Goal: Task Accomplishment & Management: Complete application form

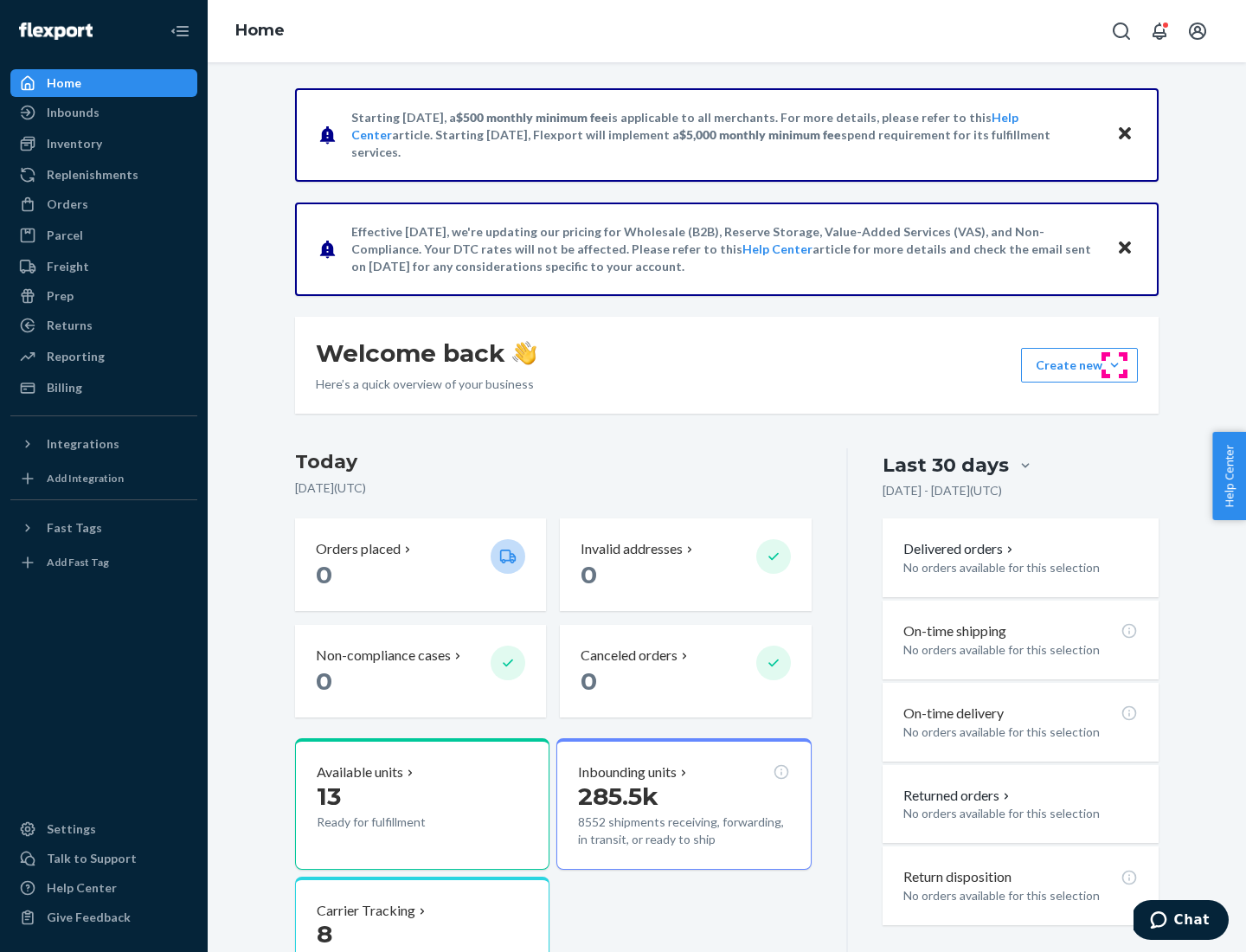
click at [1115, 365] on button "Create new Create new inbound Create new order Create new product" at bounding box center [1080, 365] width 117 height 34
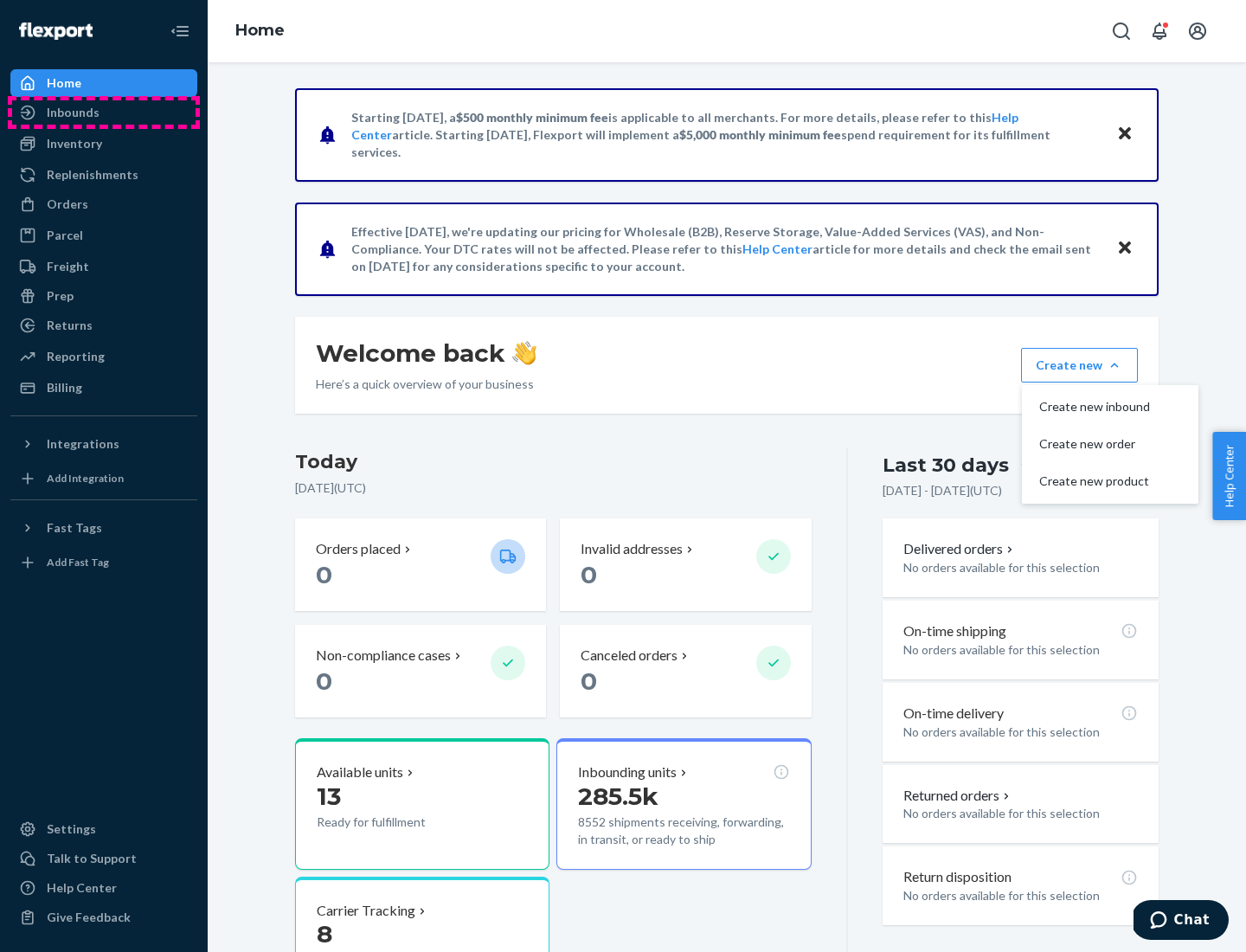
click at [103, 112] on div "Inbounds" at bounding box center [103, 112] width 184 height 24
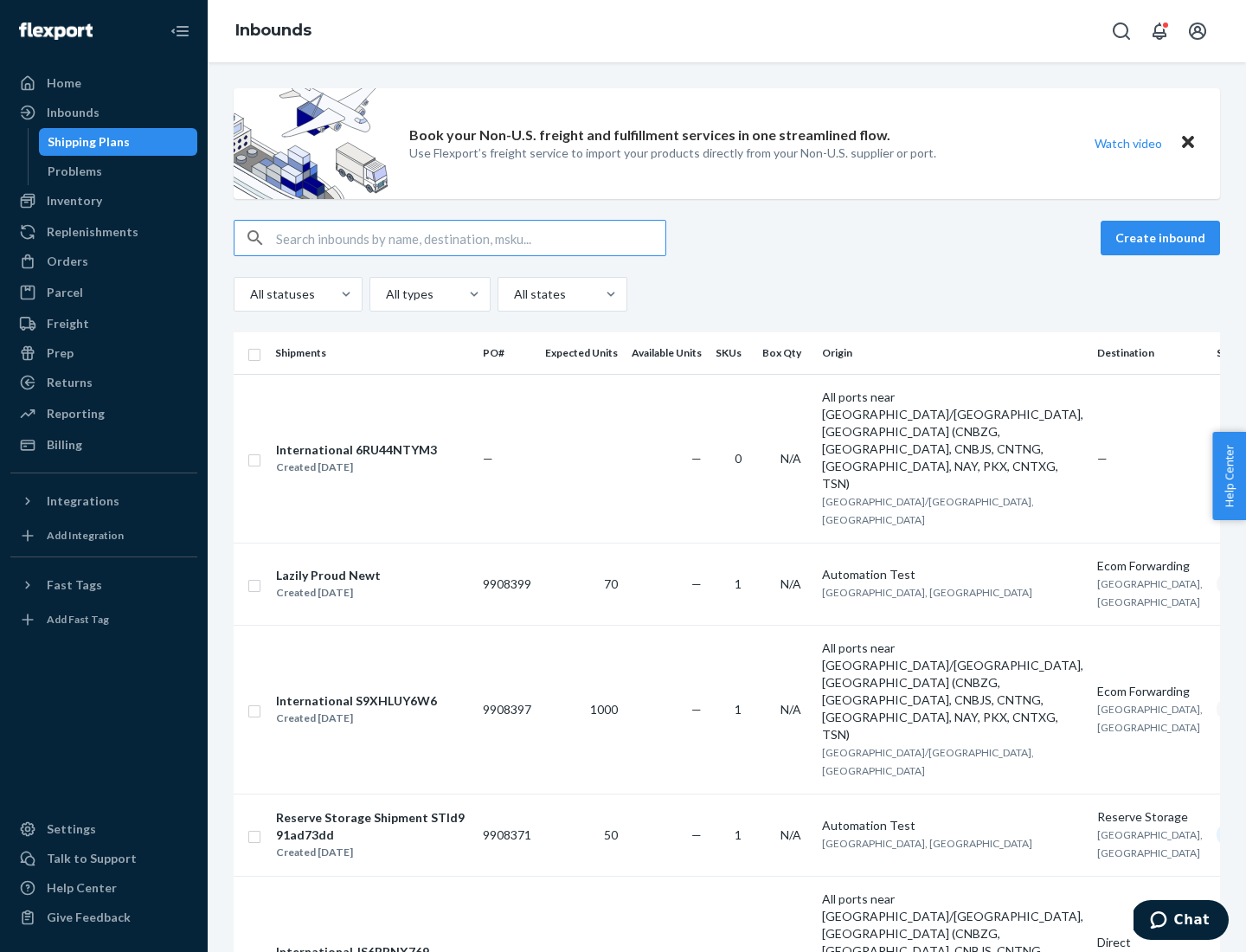
click at [1163, 238] on button "Create inbound" at bounding box center [1160, 238] width 120 height 34
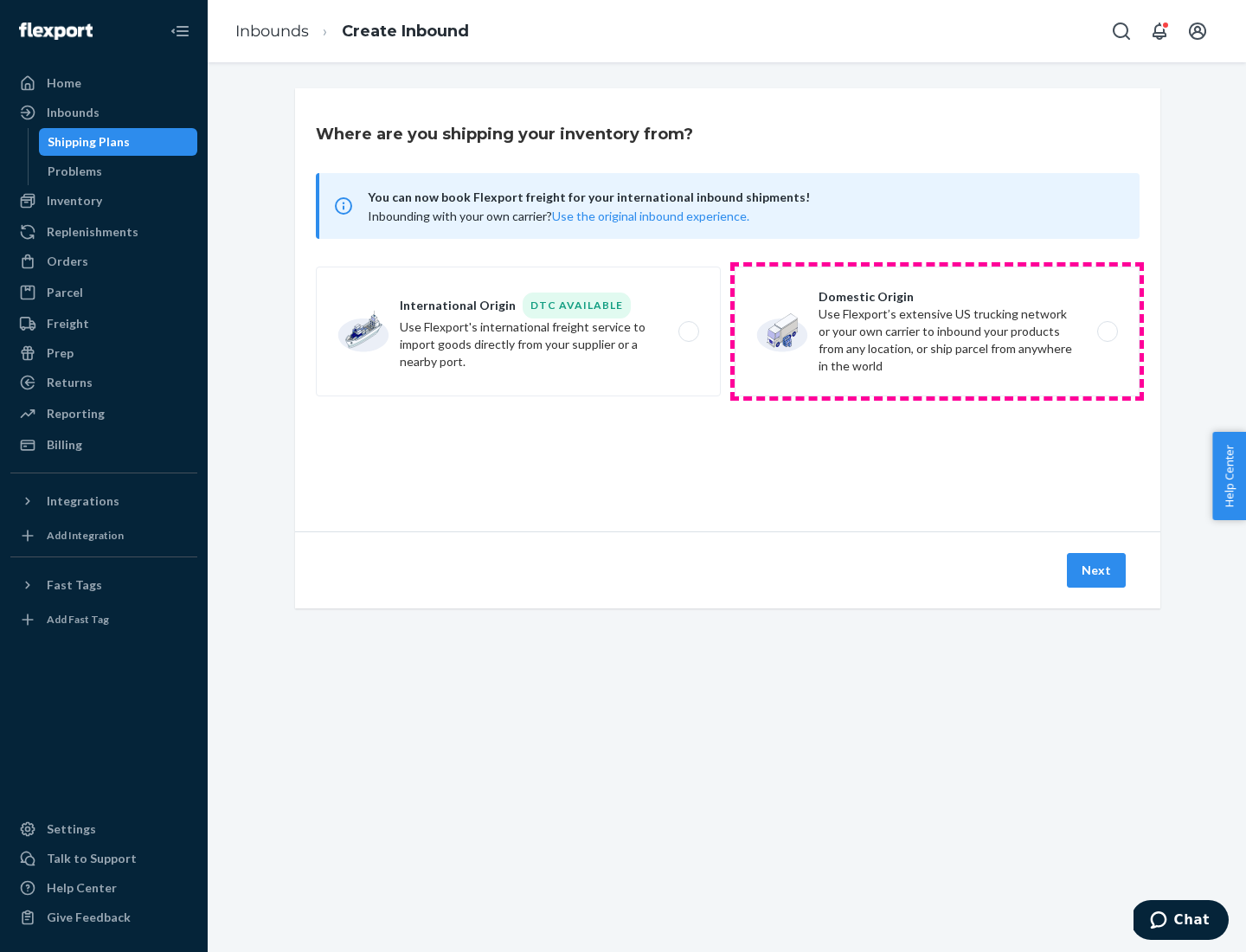
click at [937, 331] on label "Domestic Origin Use Flexport’s extensive US trucking network or your own carrie…" at bounding box center [937, 331] width 405 height 130
click at [1107, 331] on input "Domestic Origin Use Flexport’s extensive US trucking network or your own carrie…" at bounding box center [1112, 332] width 12 height 12
radio input "true"
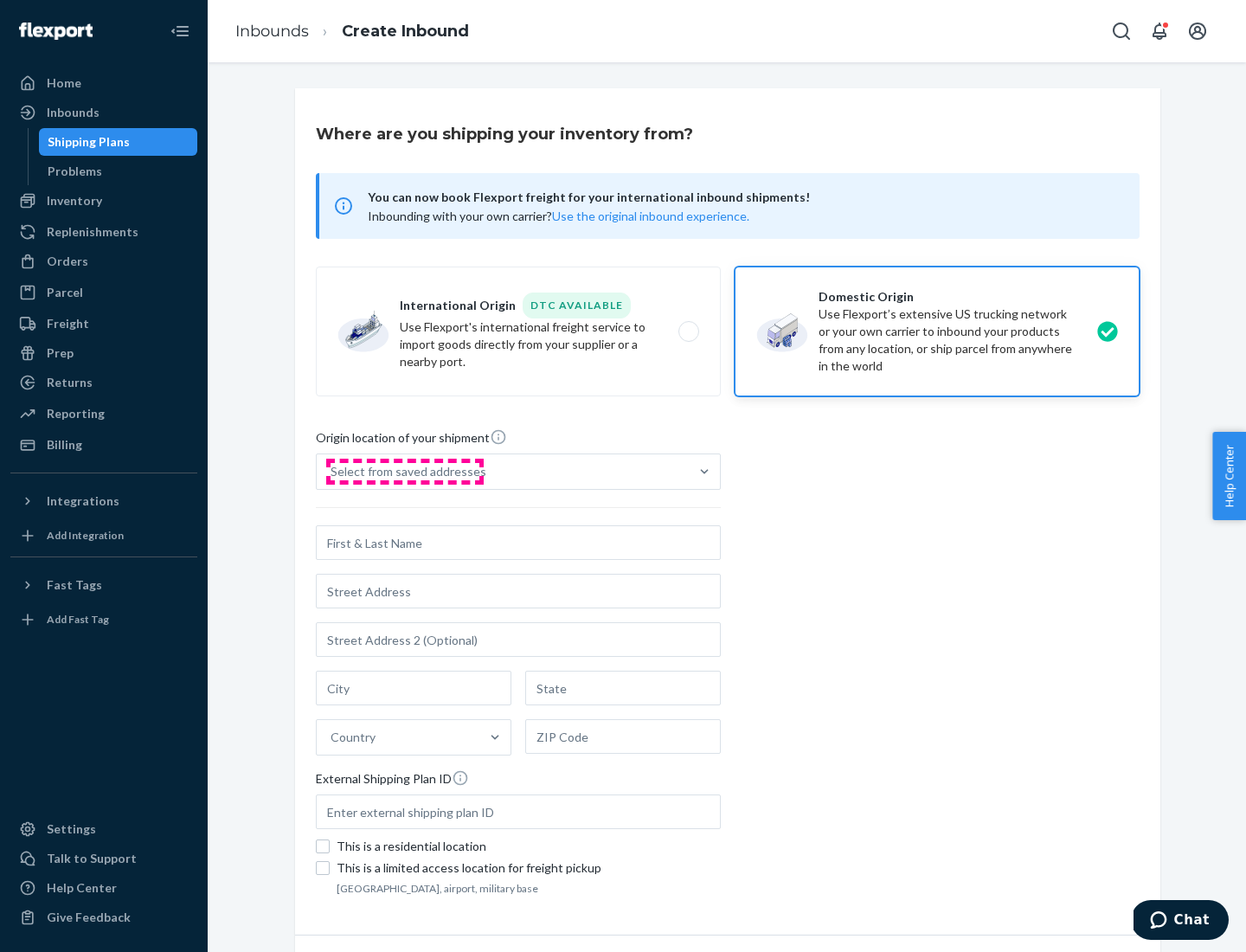
click at [404, 472] on div "Select from saved addresses" at bounding box center [408, 472] width 156 height 17
click at [332, 472] on input "Select from saved addresses" at bounding box center [331, 472] width 2 height 17
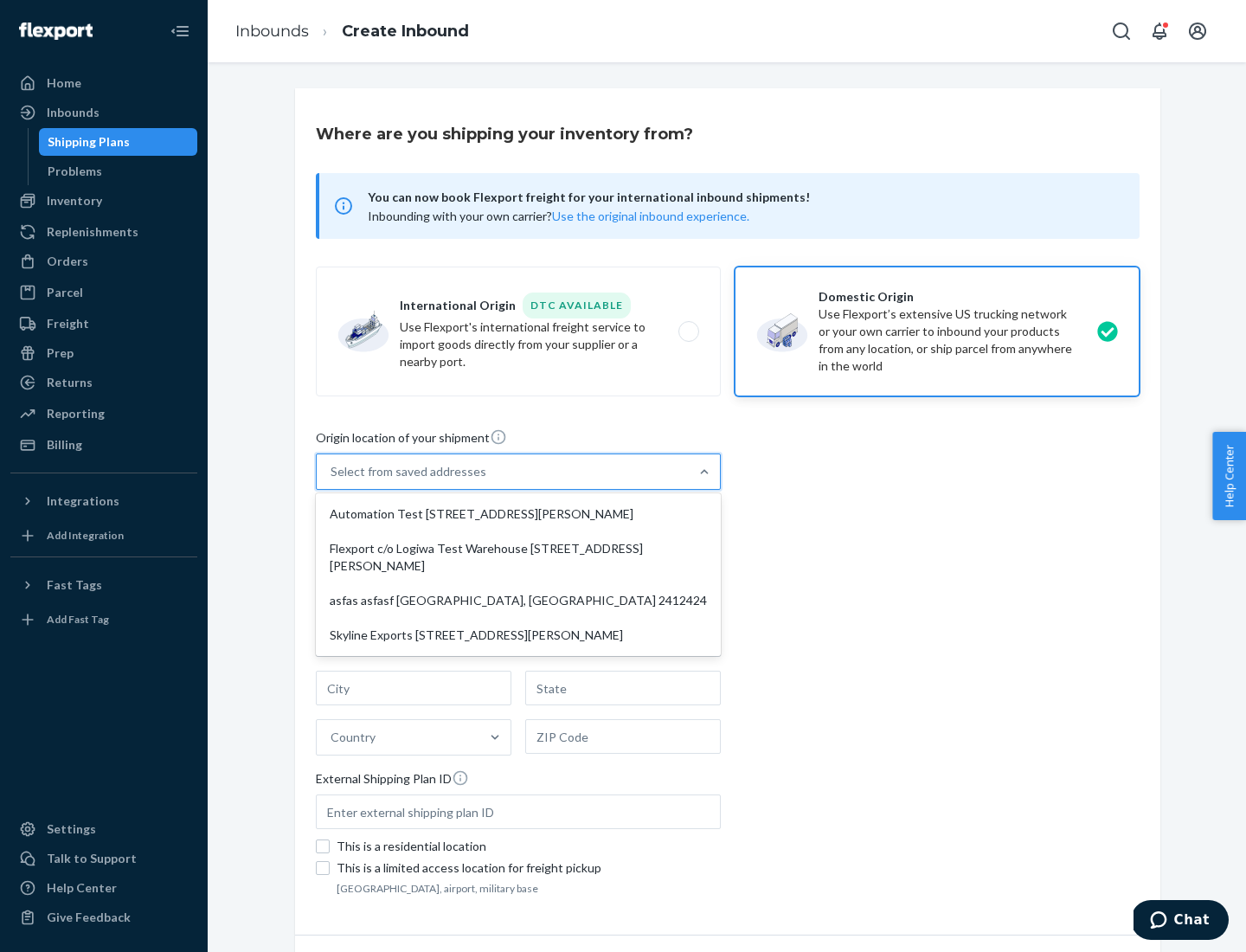
scroll to position [7, 0]
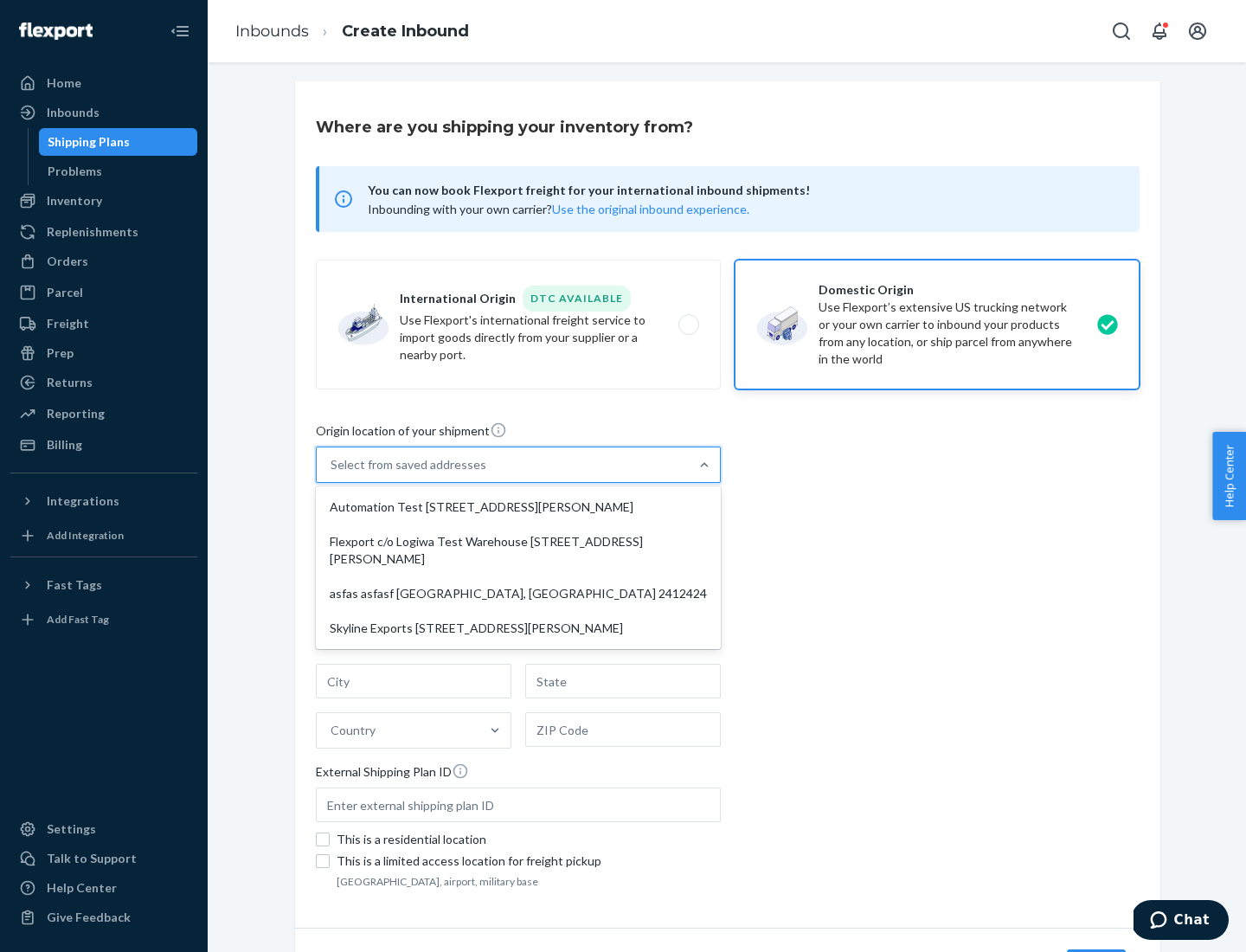
click at [518, 507] on div "Automation Test [STREET_ADDRESS][PERSON_NAME]" at bounding box center [518, 507] width 398 height 34
click at [332, 473] on input "option Automation Test [STREET_ADDRESS][PERSON_NAME] focused, 1 of 4. 4 results…" at bounding box center [331, 464] width 2 height 17
type input "Automation Test"
type input "[STREET_ADDRESS][PERSON_NAME]"
type input "9th Floor"
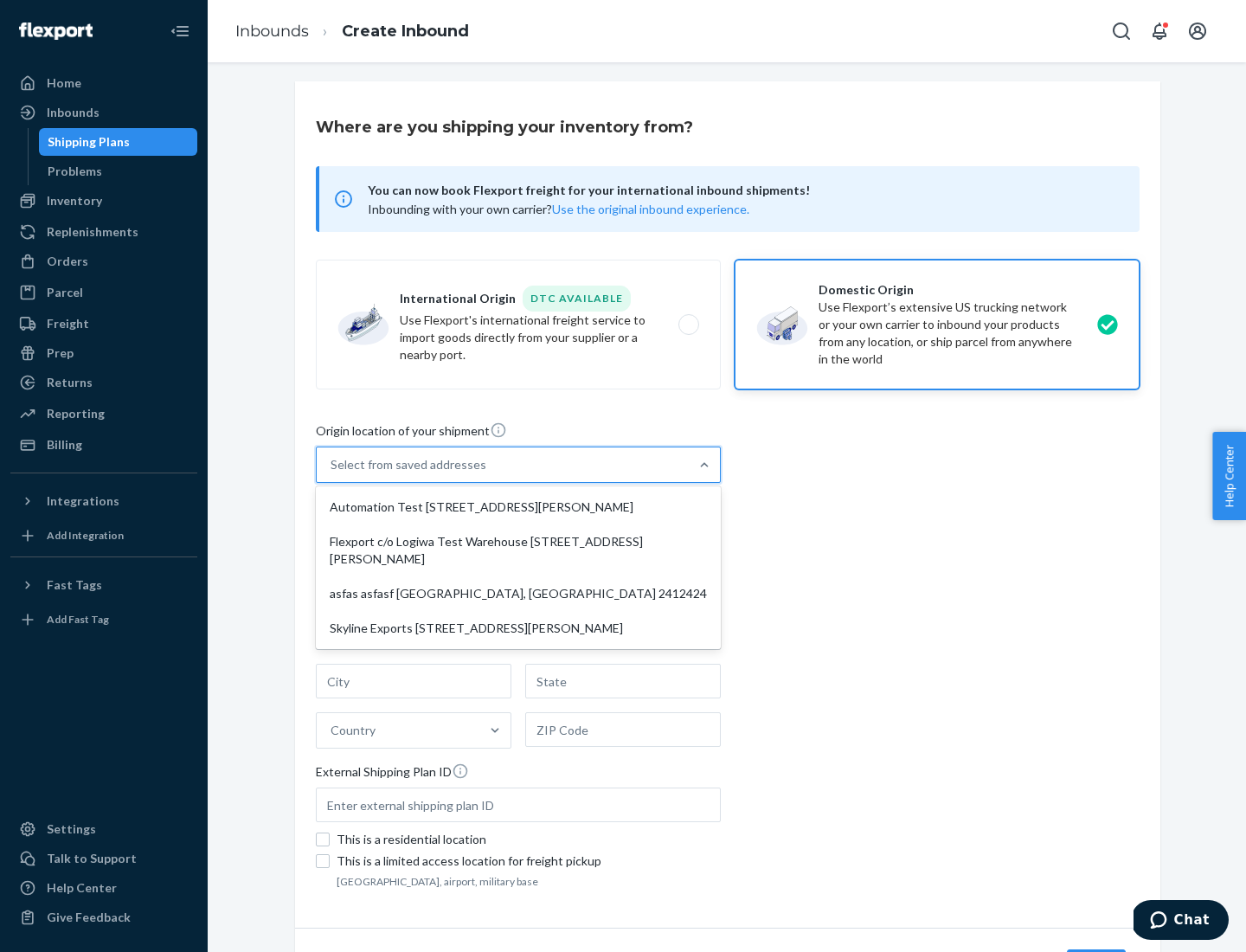
type input "[GEOGRAPHIC_DATA]"
type input "CA"
type input "94104"
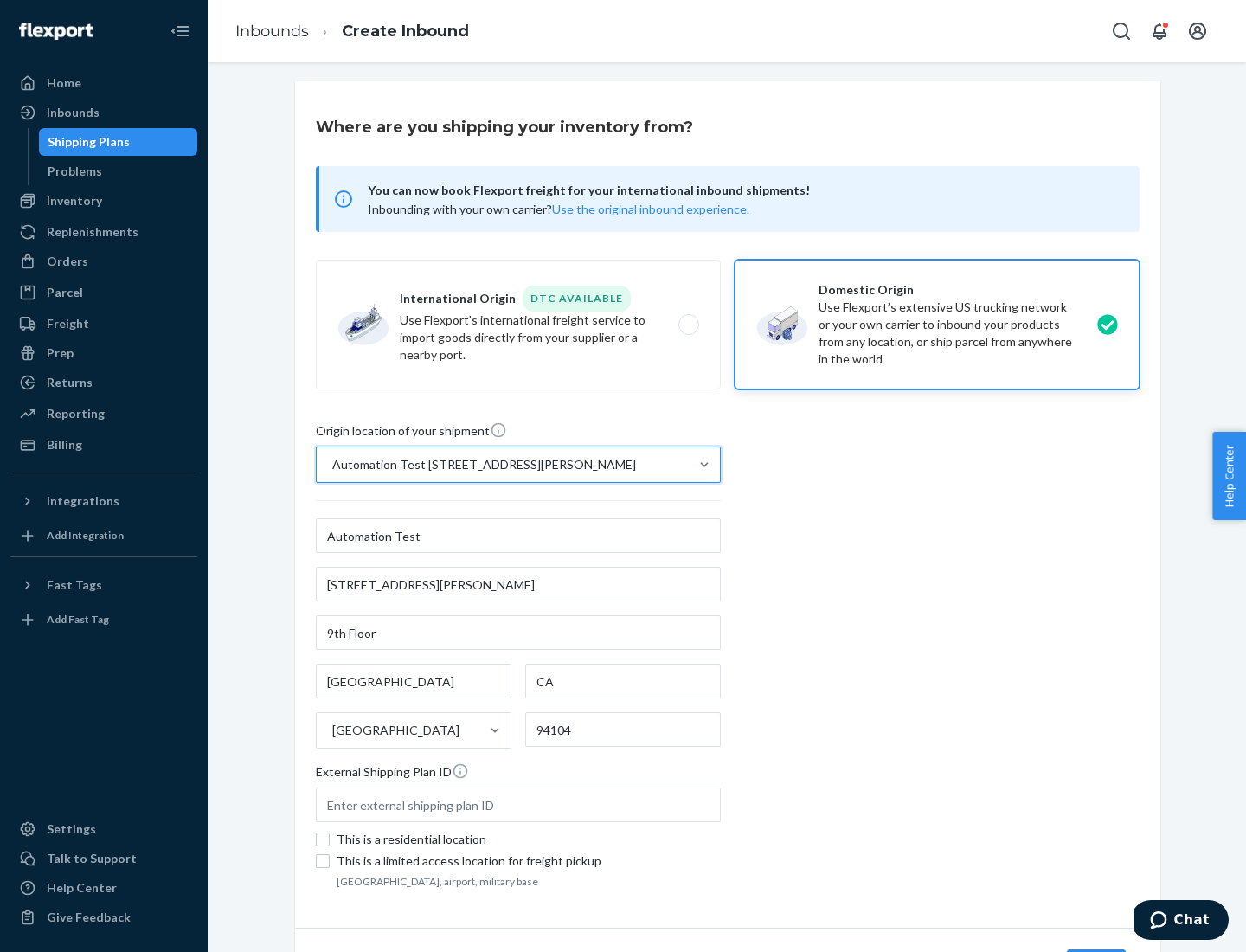
scroll to position [102, 0]
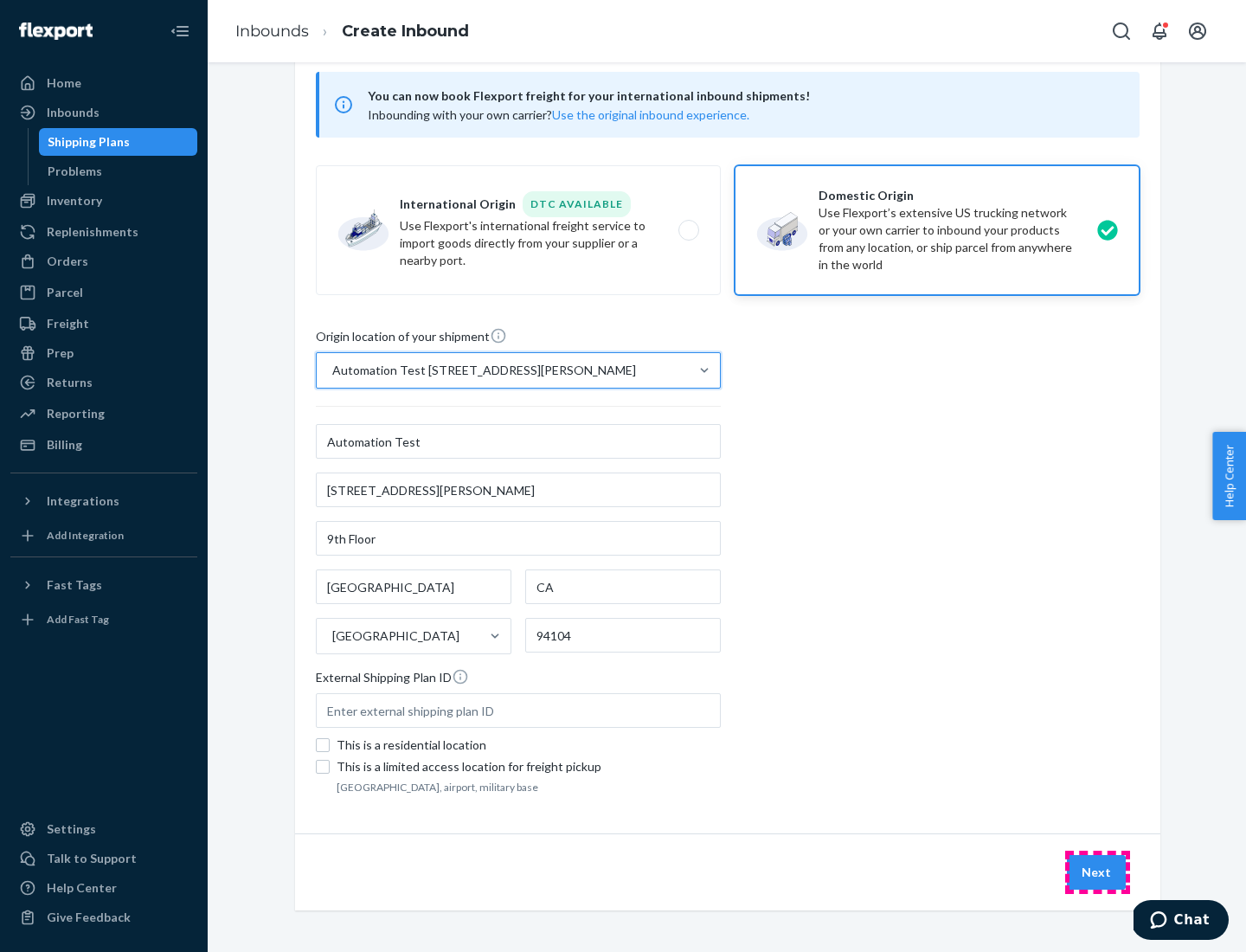
click at [1098, 872] on button "Next" at bounding box center [1096, 872] width 58 height 34
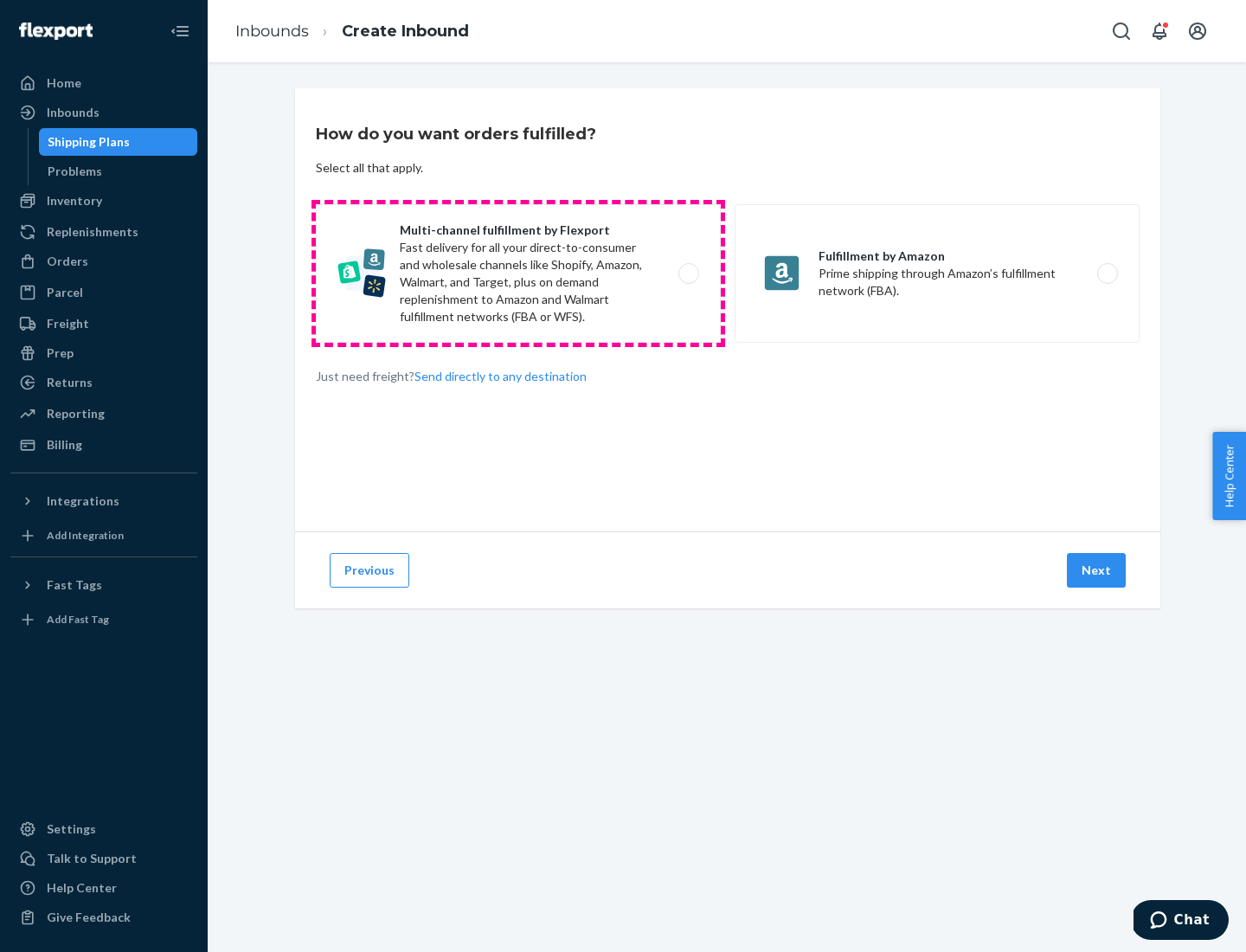
click at [518, 274] on label "Multi-channel fulfillment by Flexport Fast delivery for all your direct-to-cons…" at bounding box center [518, 274] width 405 height 139
click at [688, 274] on input "Multi-channel fulfillment by Flexport Fast delivery for all your direct-to-cons…" at bounding box center [694, 274] width 12 height 12
radio input "true"
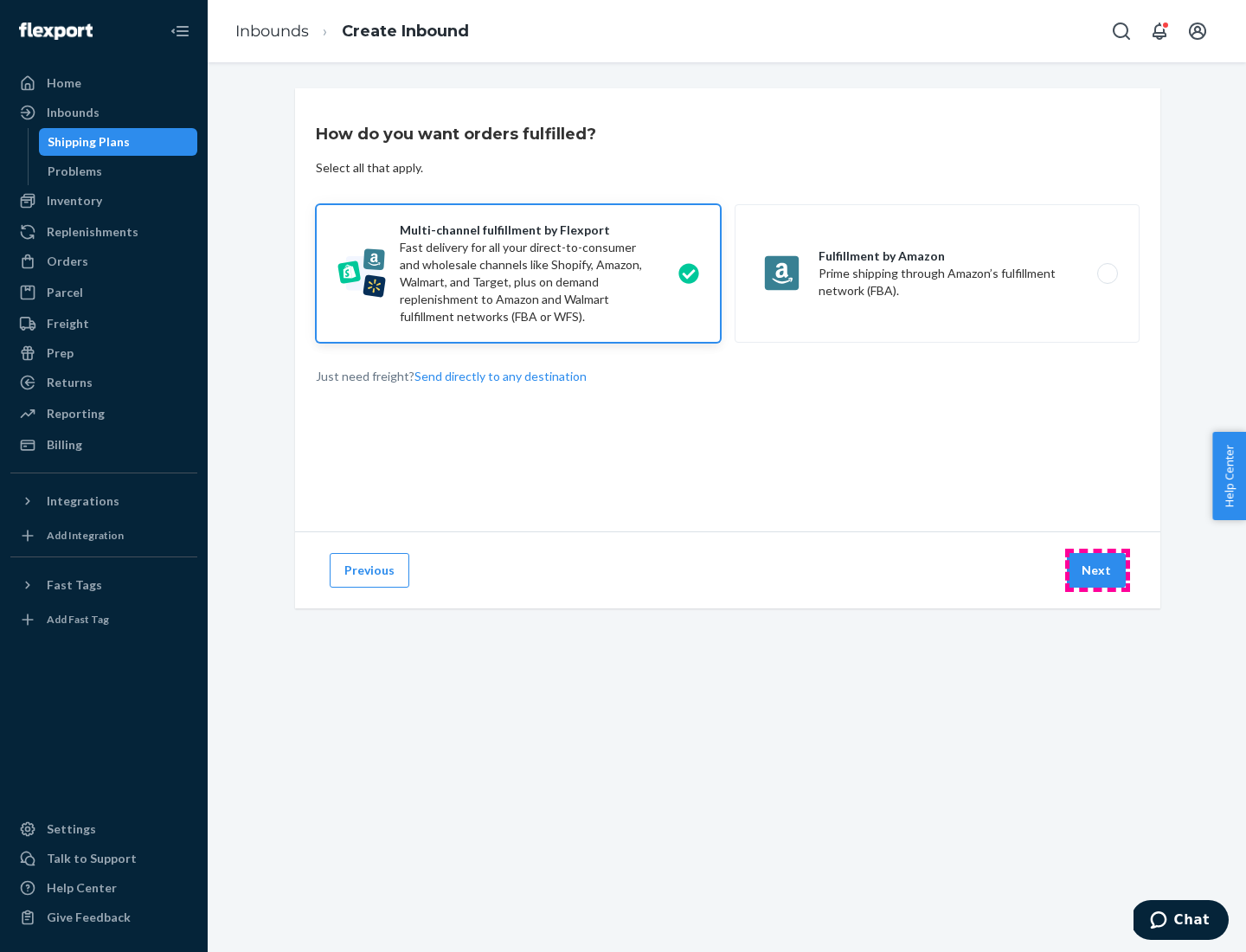
click at [1098, 570] on button "Next" at bounding box center [1096, 570] width 58 height 34
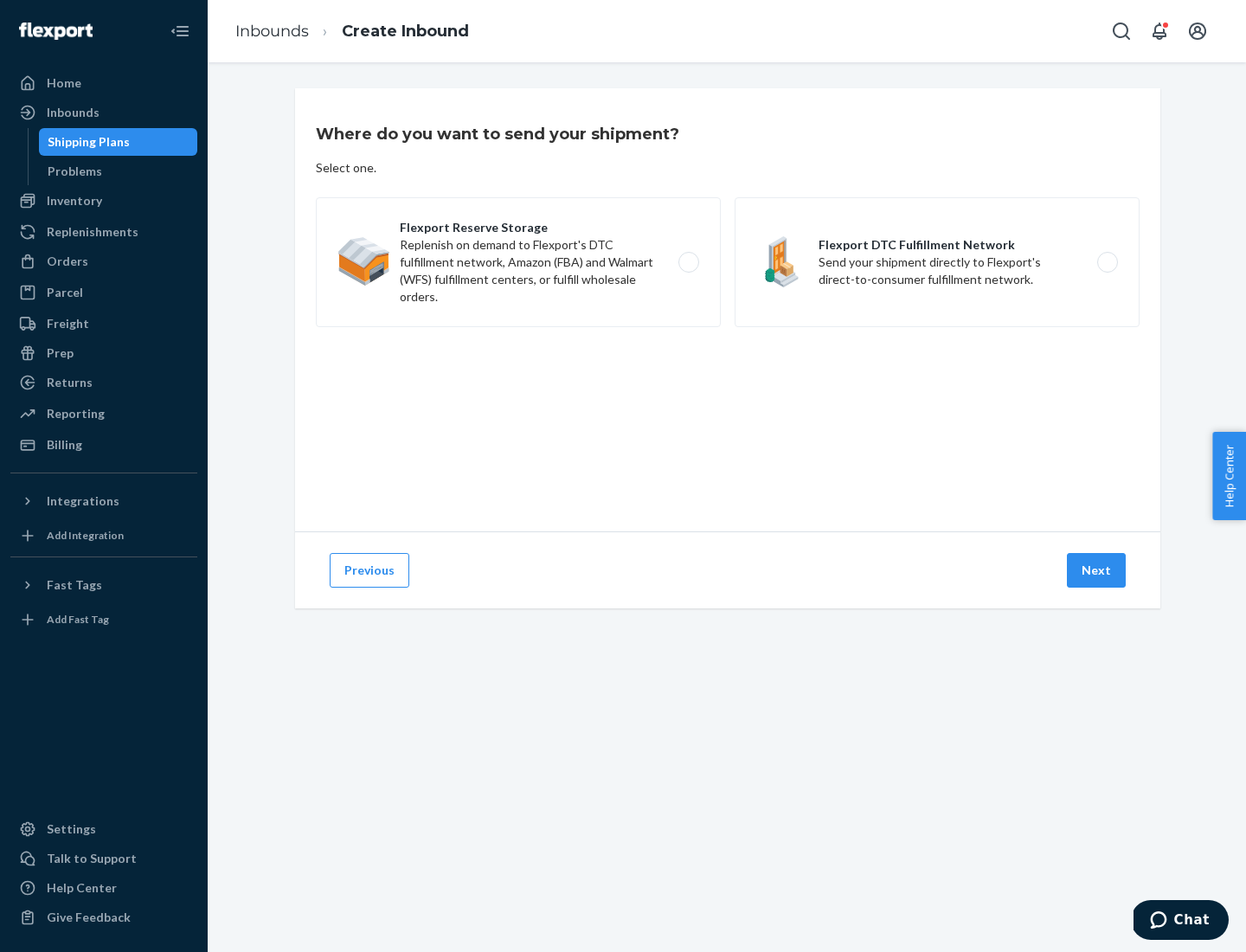
click at [937, 262] on label "Flexport DTC Fulfillment Network Send your shipment directly to Flexport's dire…" at bounding box center [937, 262] width 405 height 130
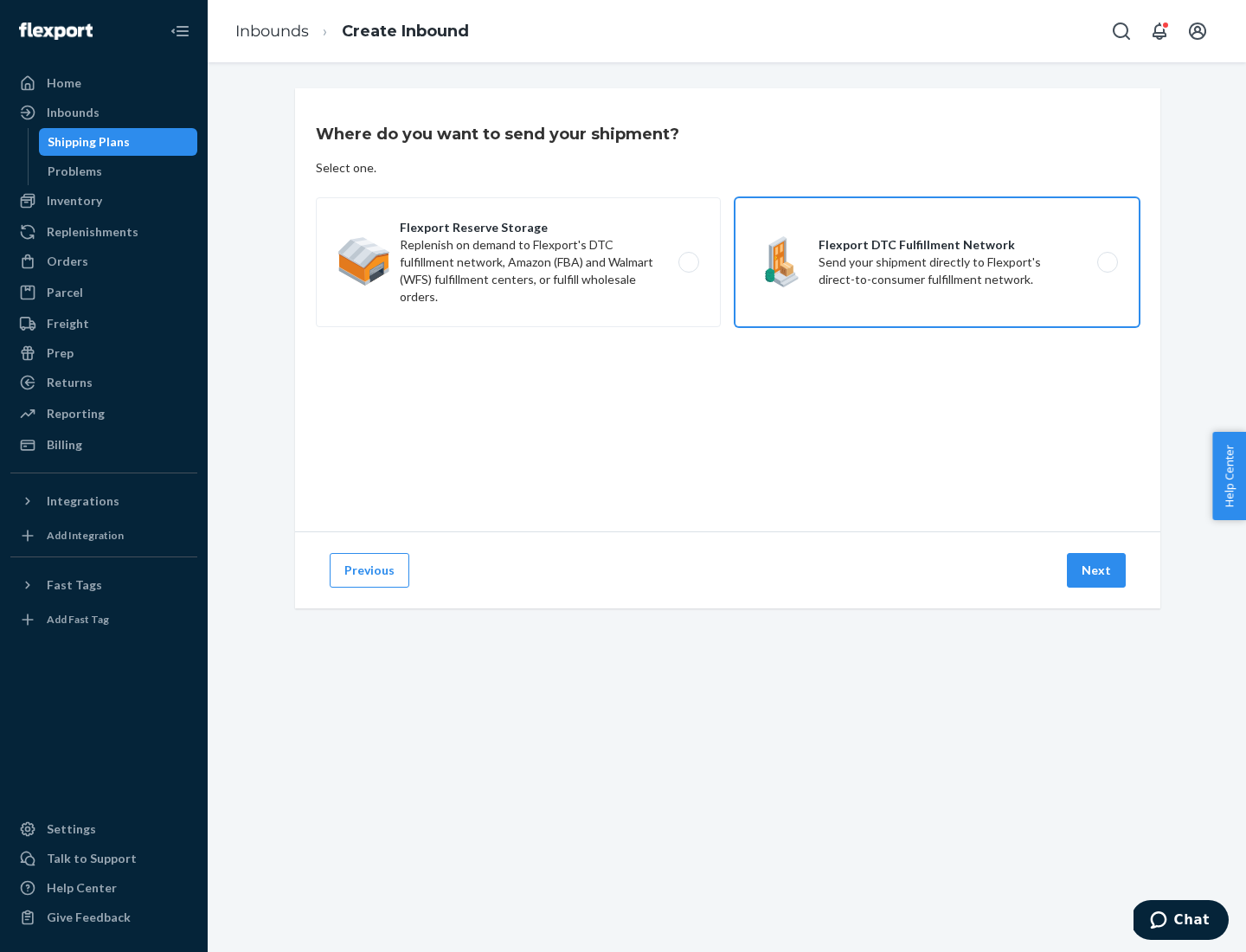
click at [1107, 262] on input "Flexport DTC Fulfillment Network Send your shipment directly to Flexport's dire…" at bounding box center [1112, 263] width 12 height 12
radio input "true"
click at [1098, 570] on button "Next" at bounding box center [1096, 570] width 58 height 34
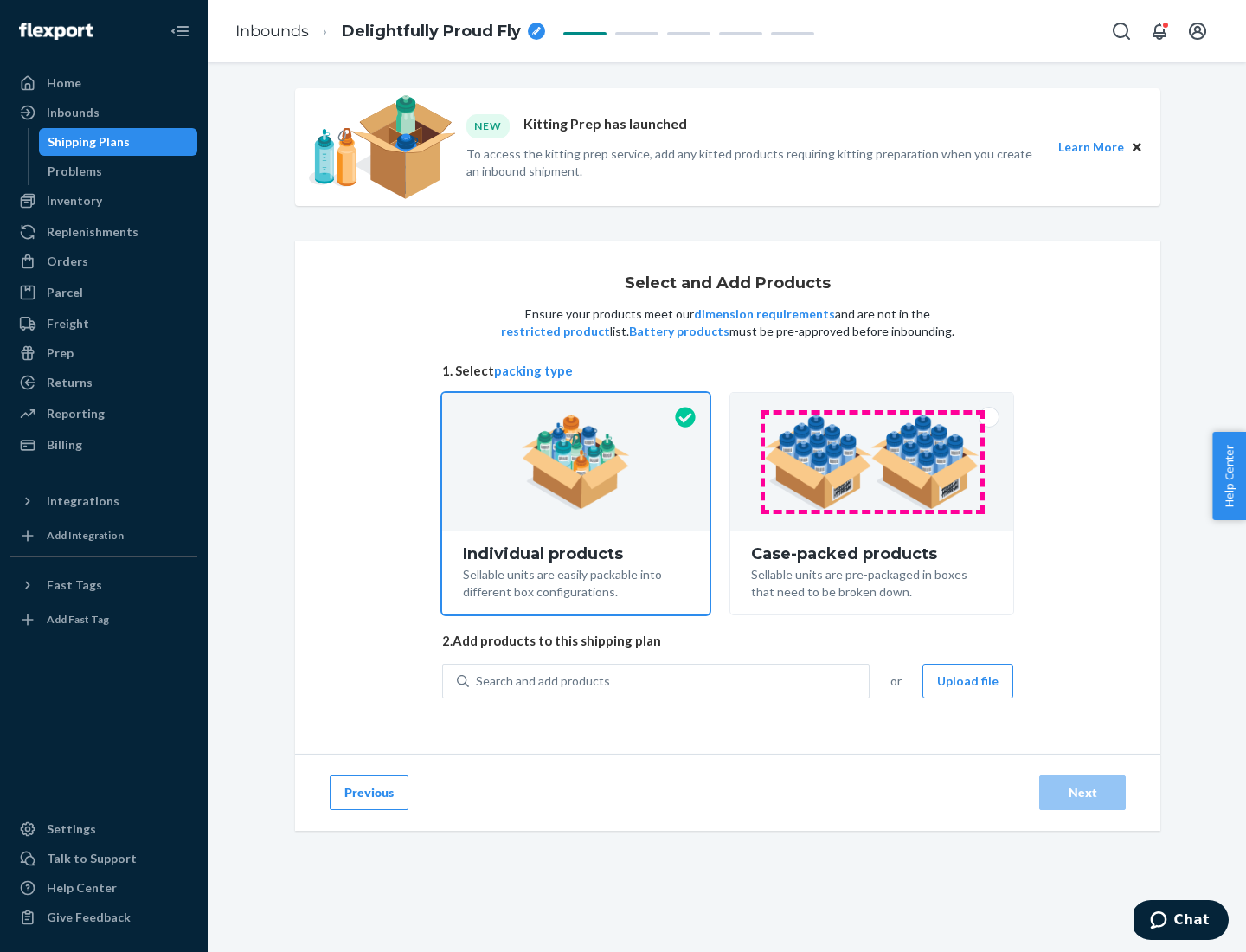
click at [872, 463] on img at bounding box center [871, 463] width 215 height 95
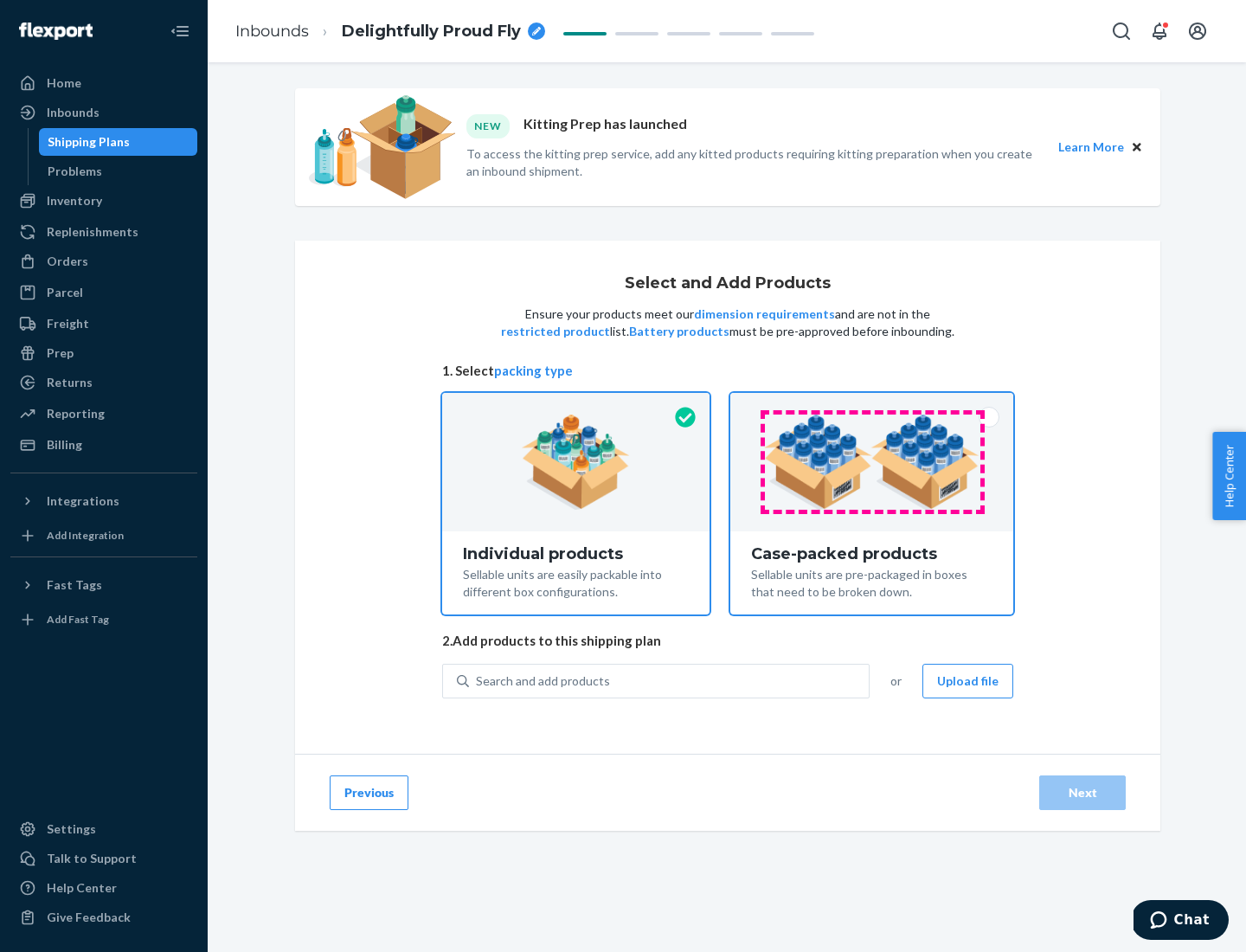
click at [872, 404] on input "Case-packed products Sellable units are pre-packaged in boxes that need to be b…" at bounding box center [872, 399] width 12 height 12
radio input "true"
radio input "false"
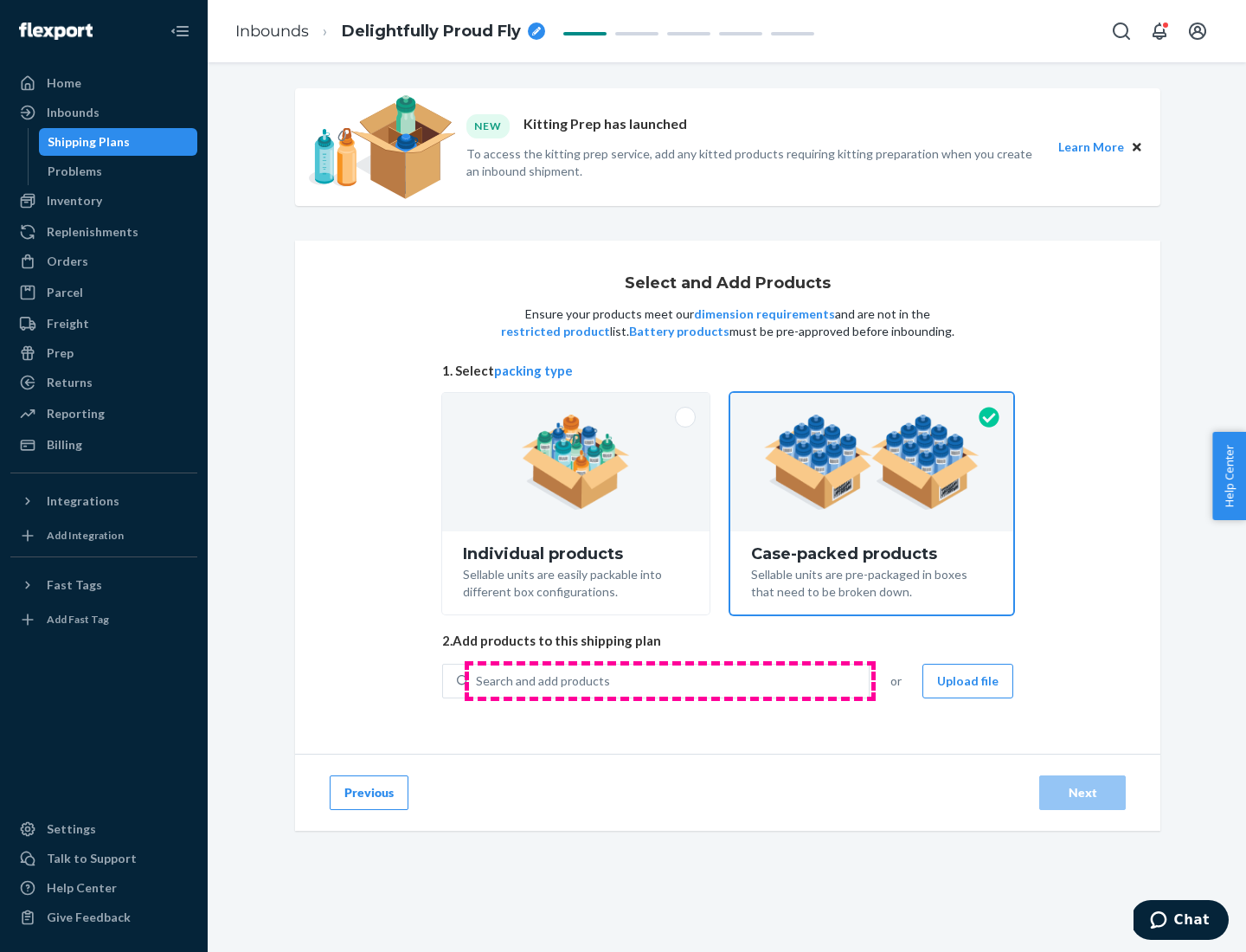
click at [669, 680] on div "Search and add products" at bounding box center [668, 681] width 399 height 31
click at [478, 680] on input "Search and add products" at bounding box center [477, 680] width 2 height 17
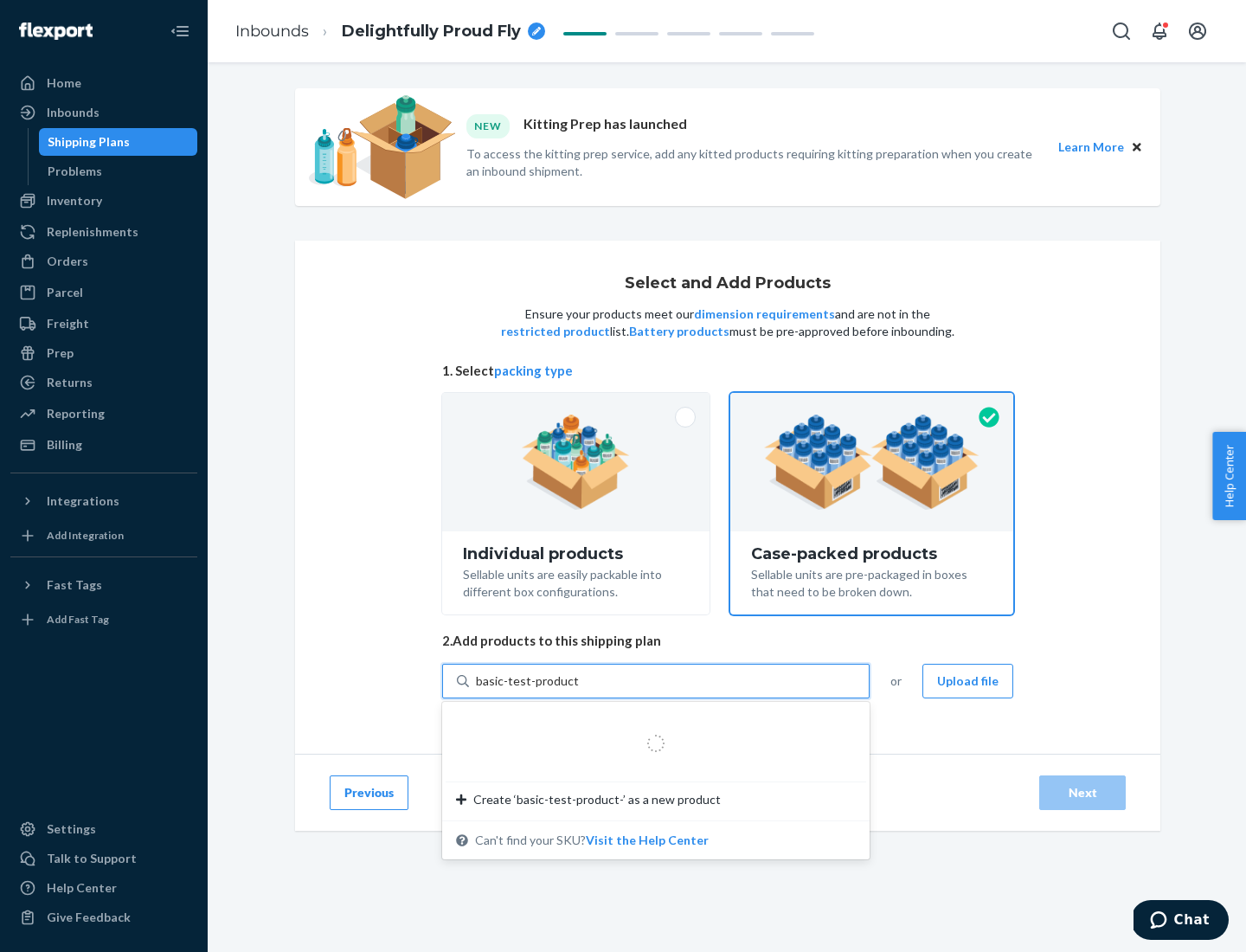
type input "basic-test-product-1"
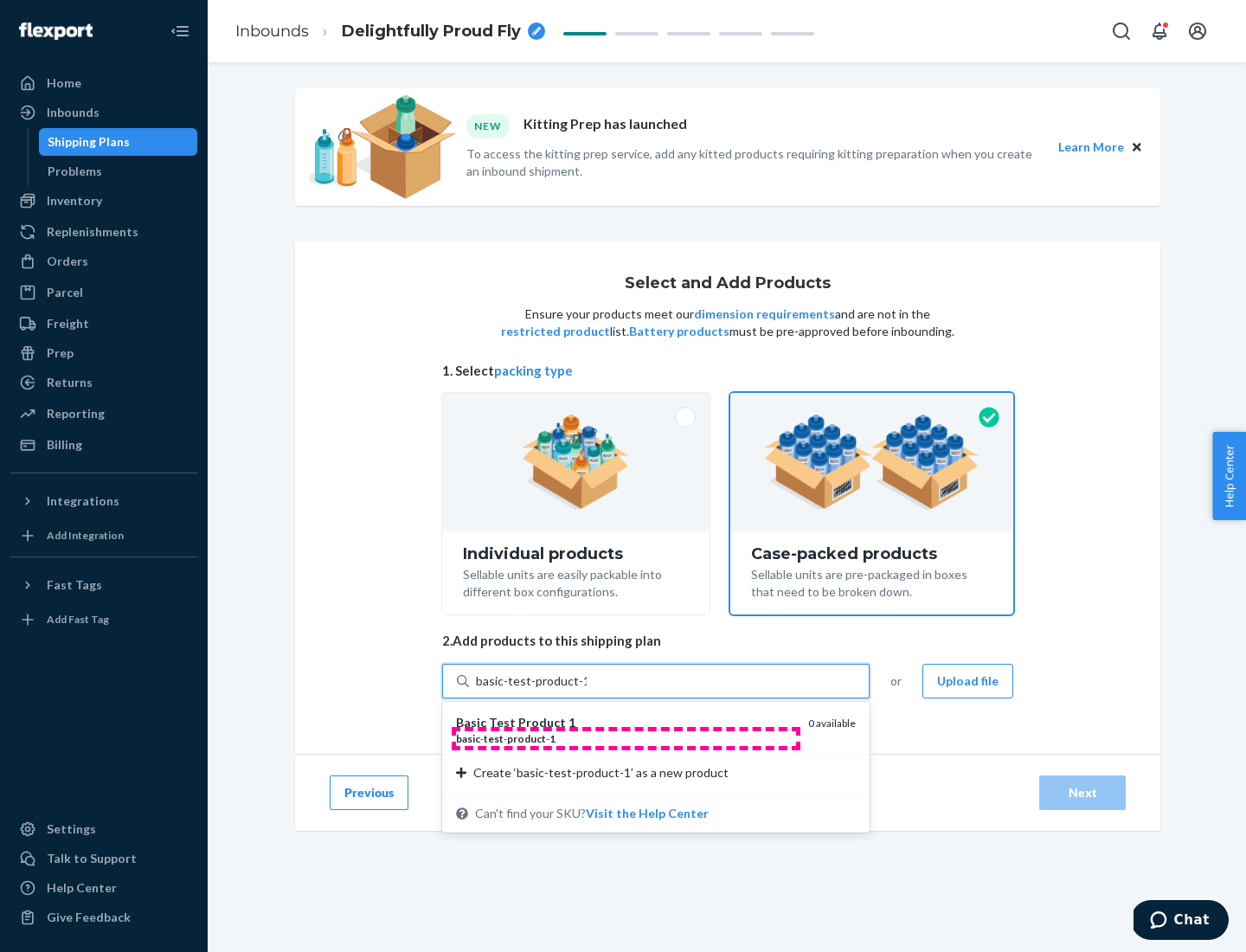
click at [625, 738] on div "basic - test - product - 1" at bounding box center [625, 739] width 338 height 14
click at [587, 690] on input "basic-test-product-1" at bounding box center [531, 680] width 111 height 17
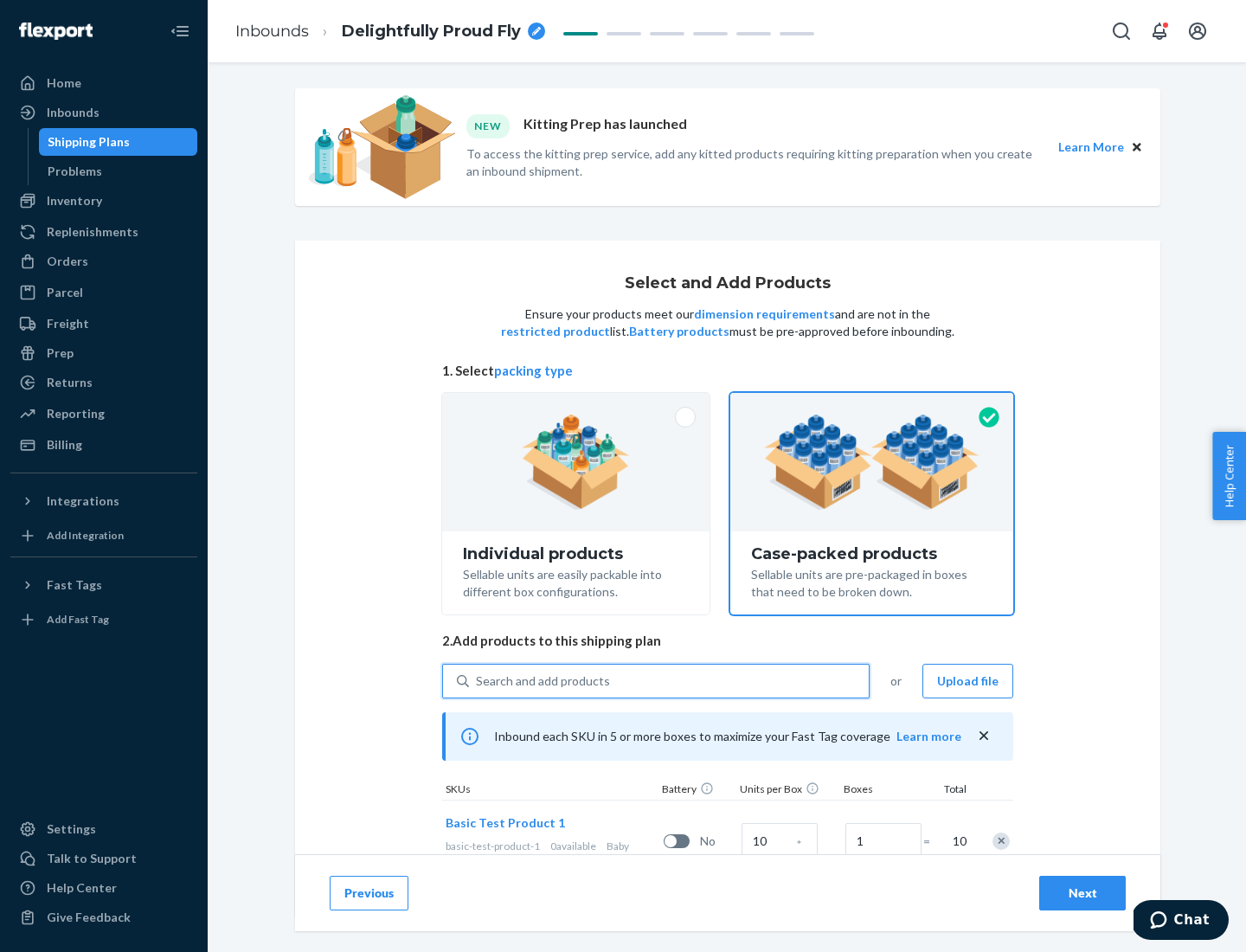
scroll to position [62, 0]
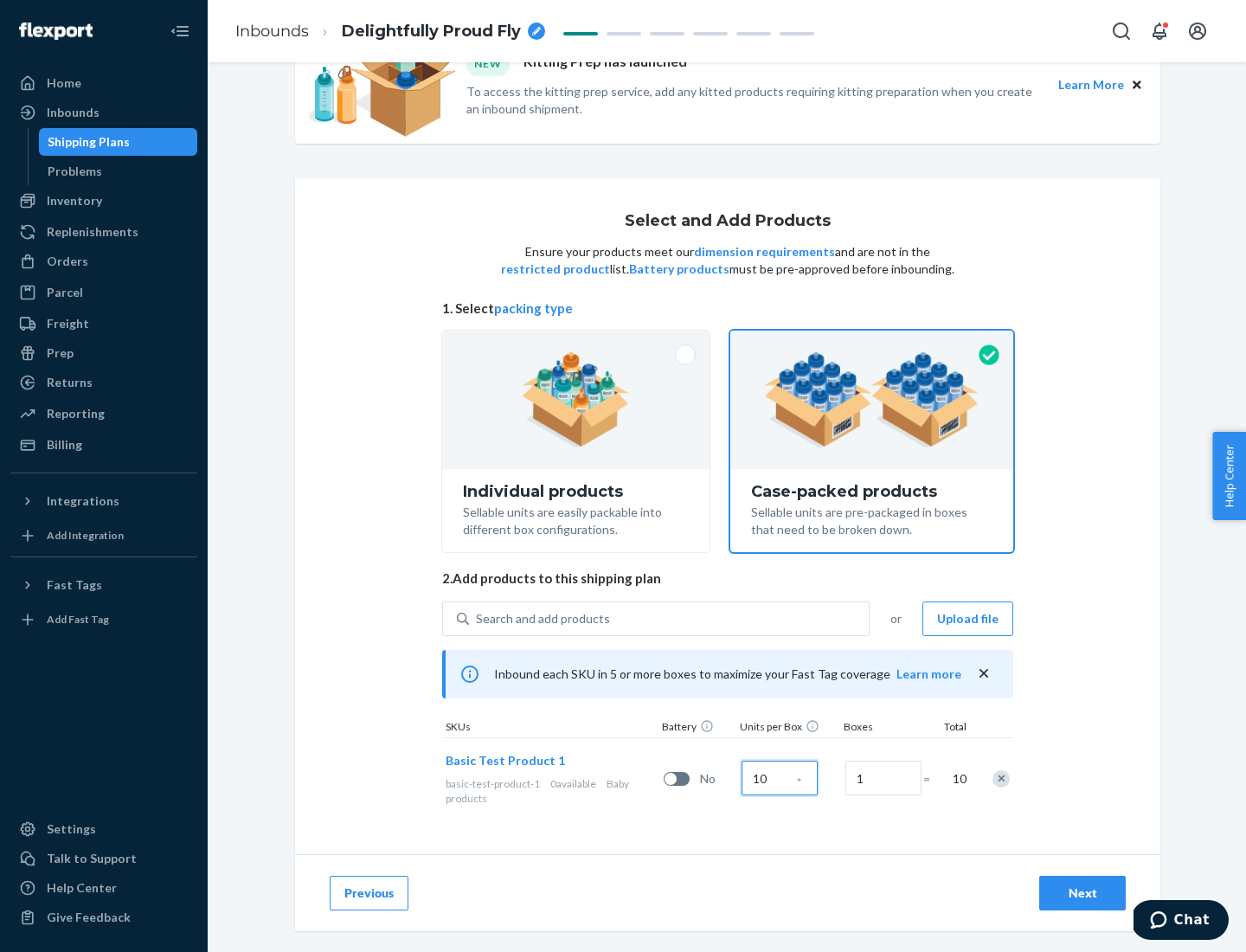
type input "10"
type input "7"
click at [1082, 894] on div "Next" at bounding box center [1081, 893] width 57 height 17
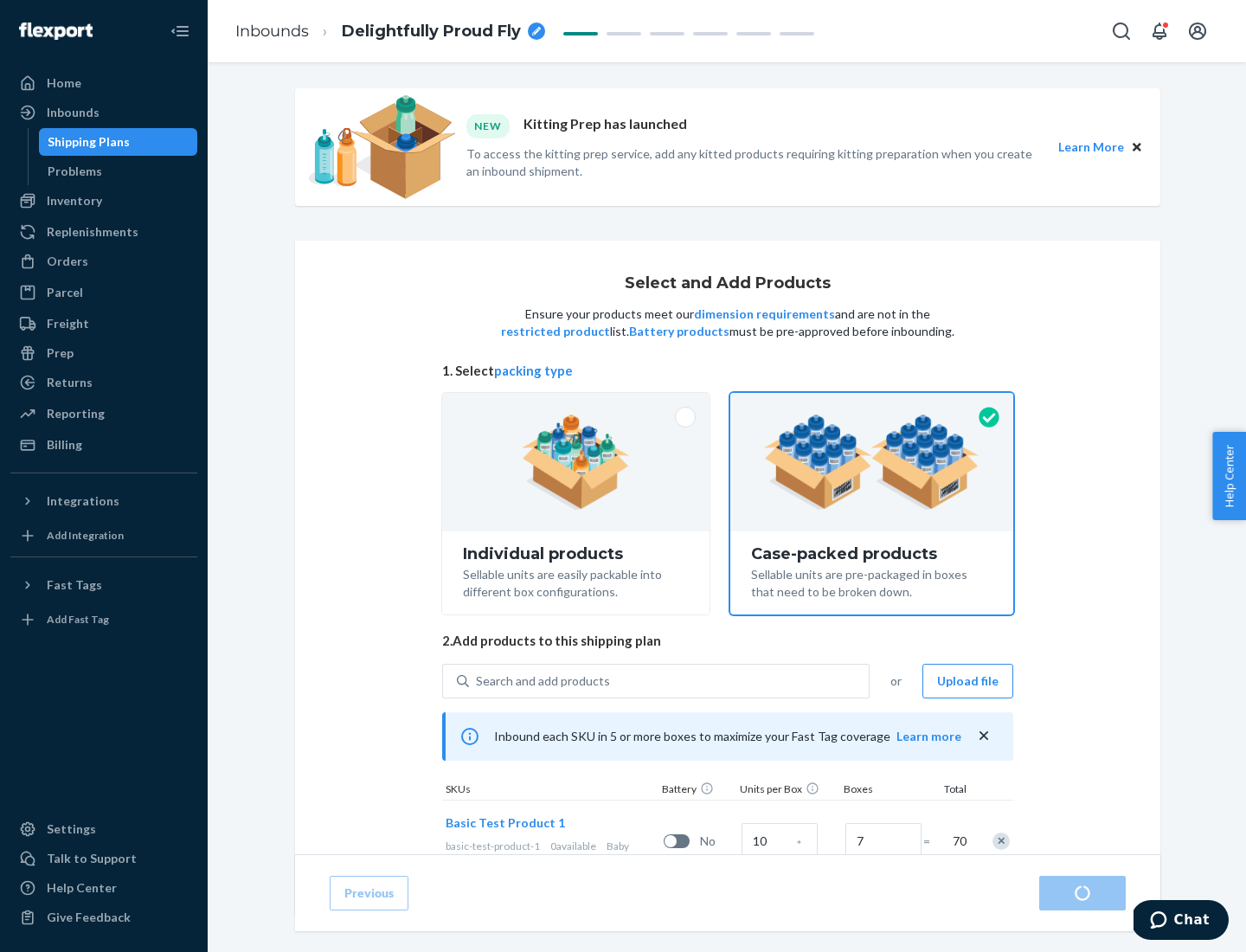
radio input "true"
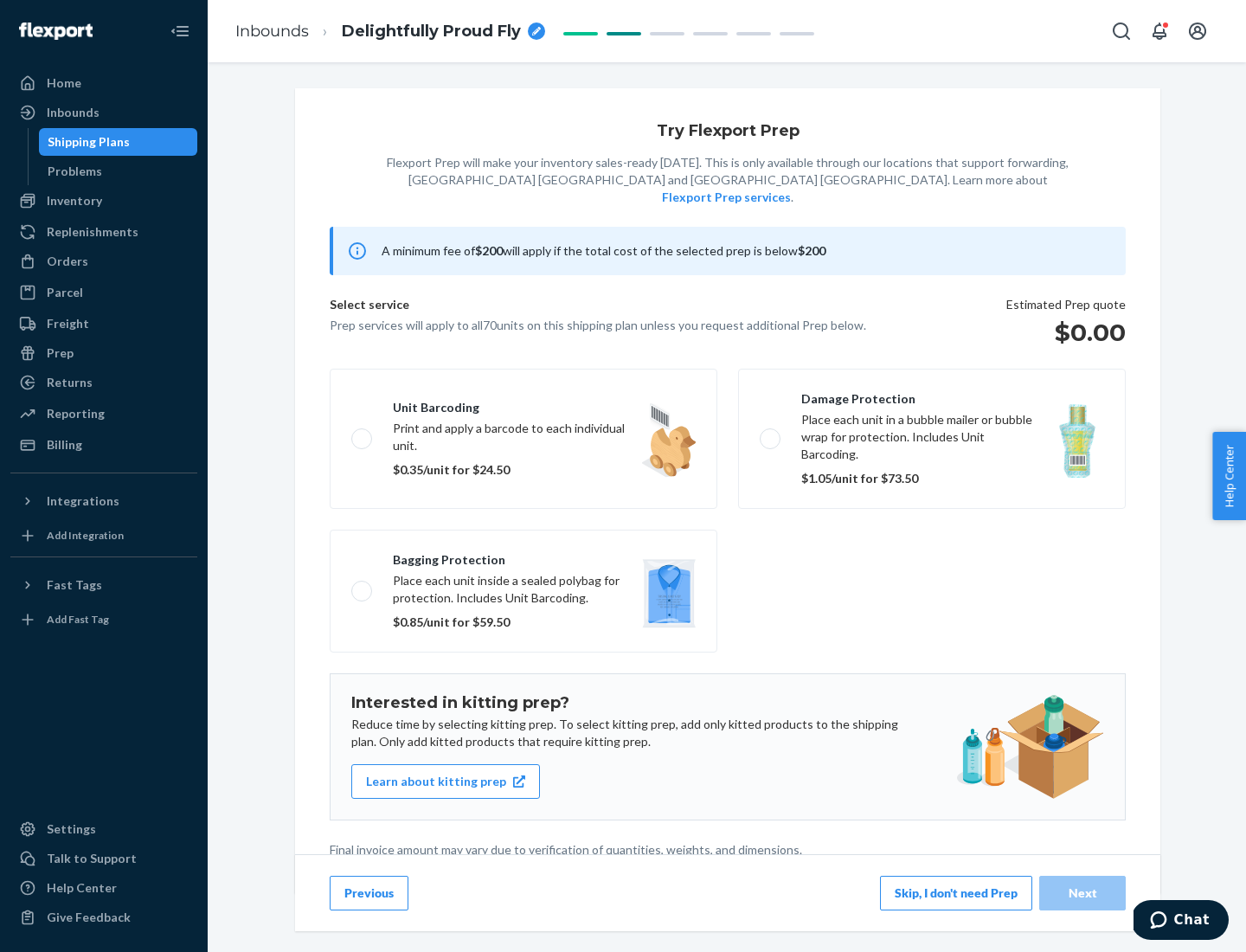
scroll to position [4, 0]
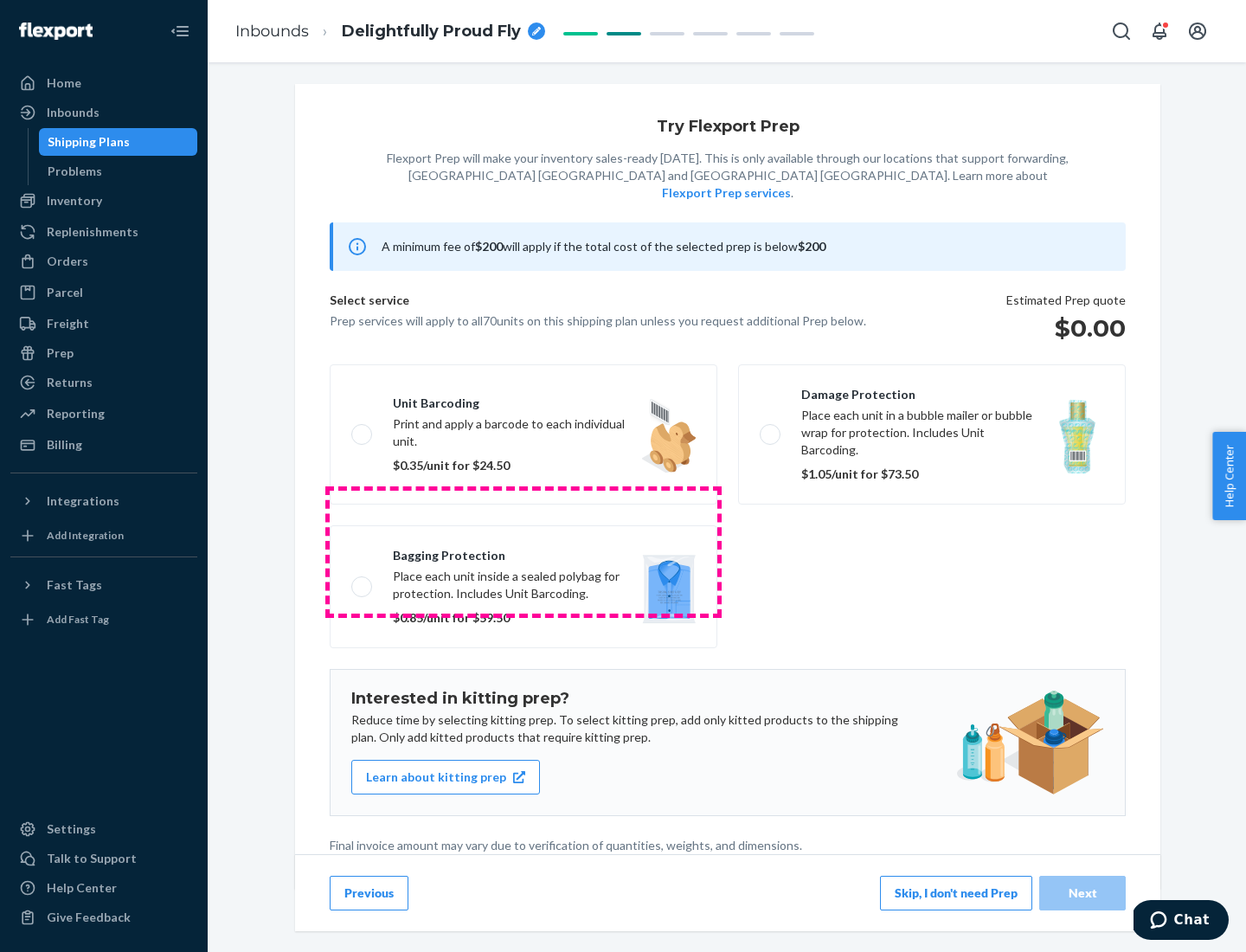
click at [524, 552] on label "Bagging protection Place each unit inside a sealed polybag for protection. Incl…" at bounding box center [523, 587] width 388 height 123
click at [363, 580] on input "Bagging protection Place each unit inside a sealed polybag for protection. Incl…" at bounding box center [356, 586] width 12 height 12
checkbox input "true"
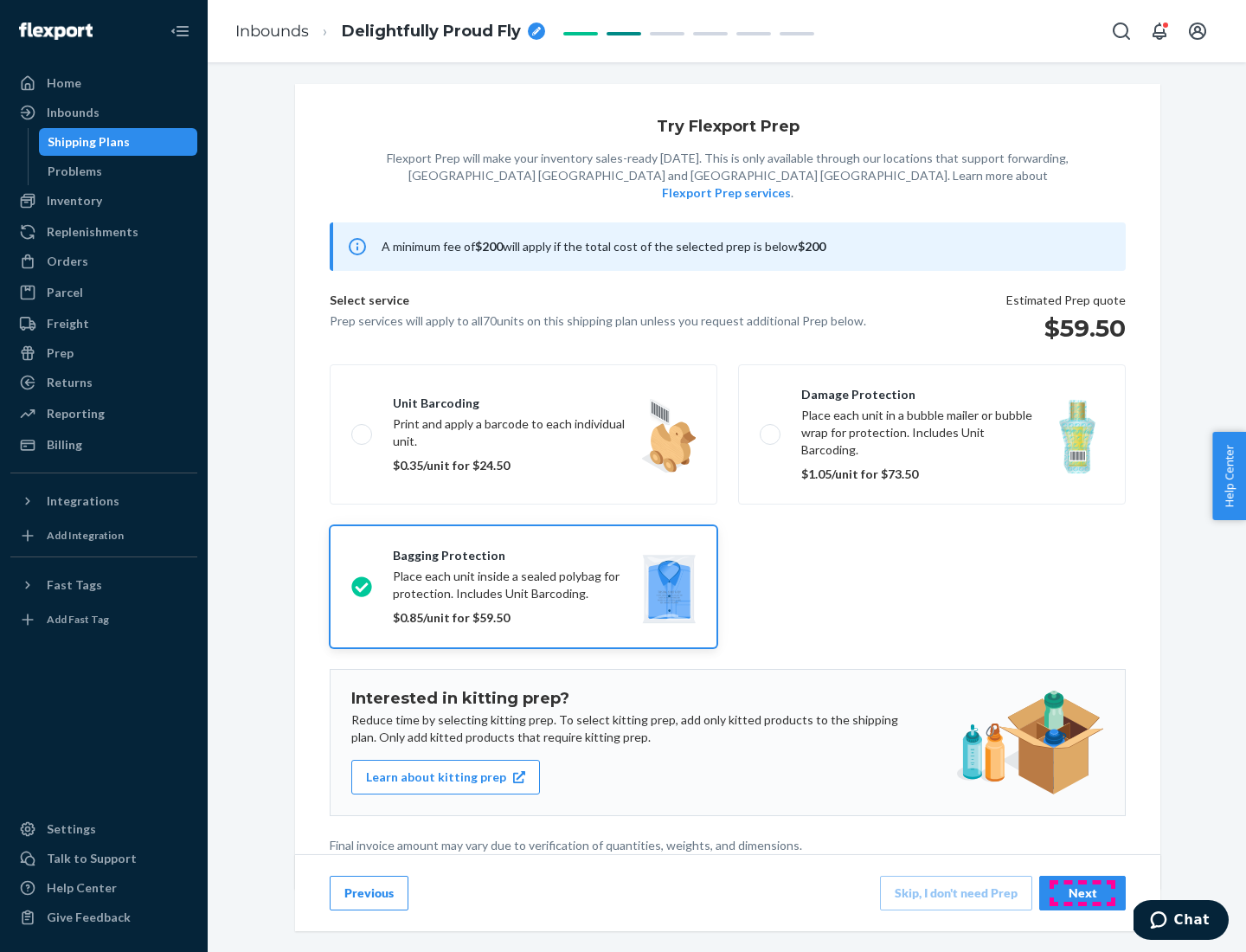
click at [1082, 893] on div "Next" at bounding box center [1081, 893] width 57 height 17
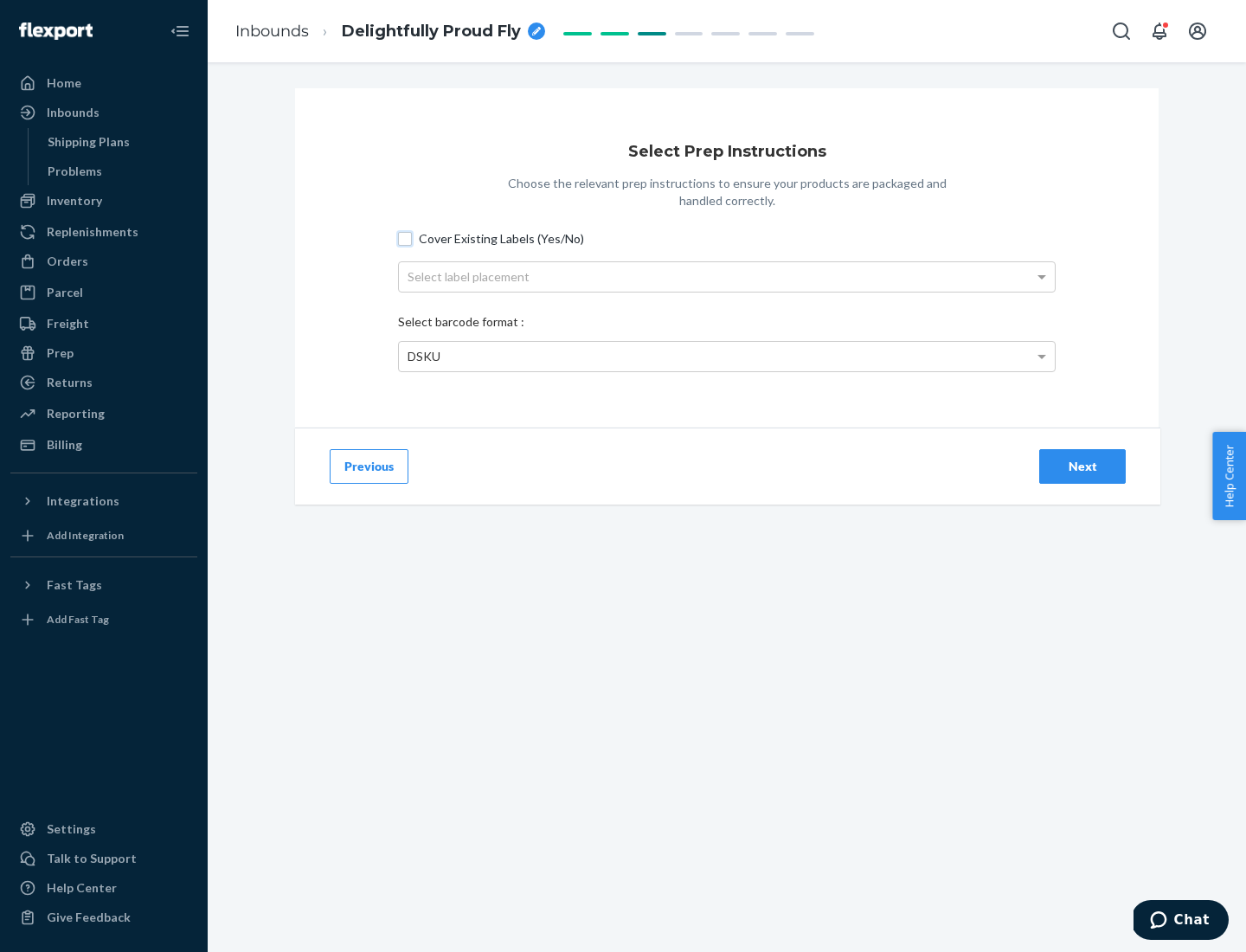
click at [405, 238] on input "Cover Existing Labels (Yes/No)" at bounding box center [404, 238] width 13 height 13
checkbox input "true"
click at [727, 276] on div "Select label placement" at bounding box center [726, 276] width 656 height 30
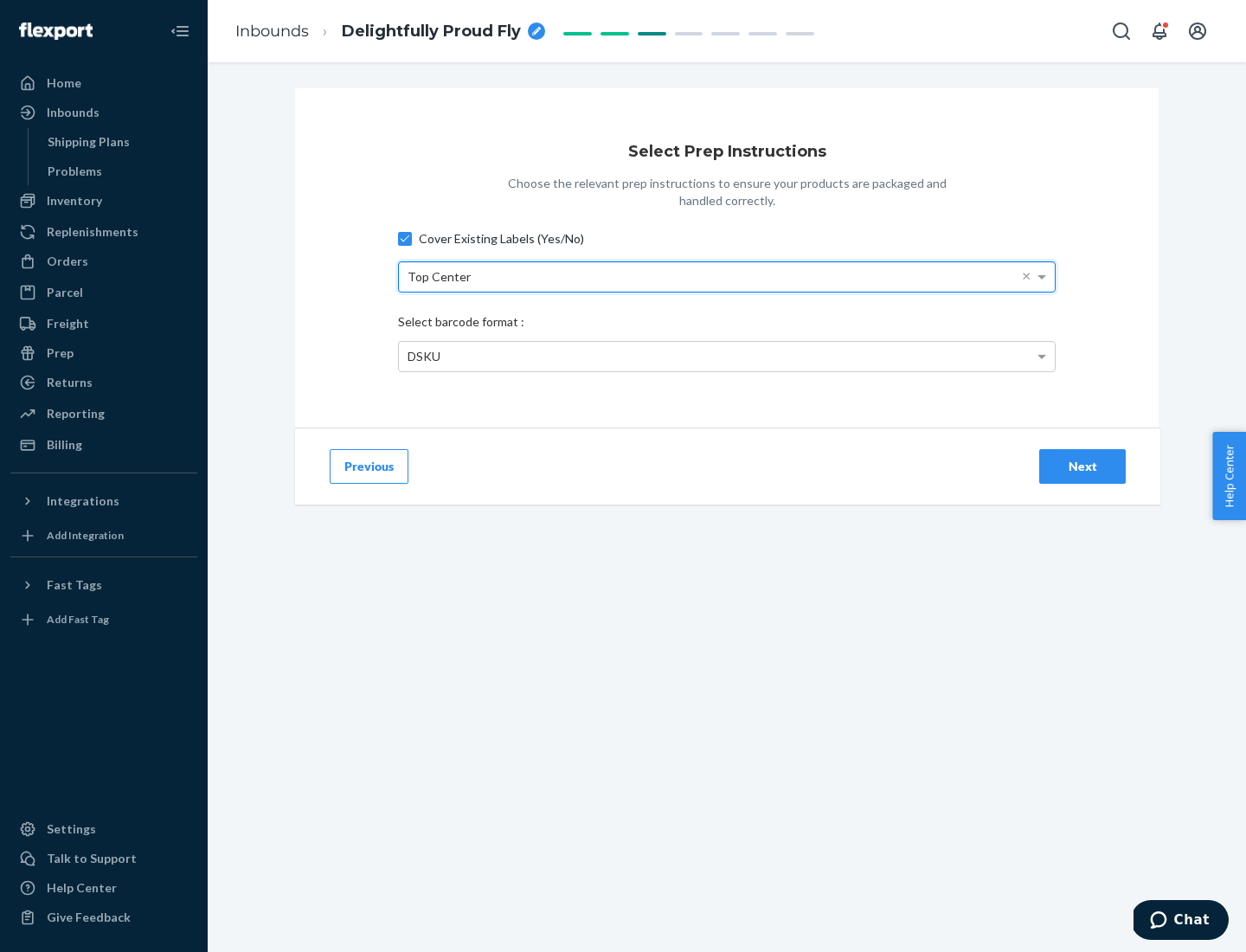
click at [727, 355] on div "DSKU" at bounding box center [726, 356] width 656 height 30
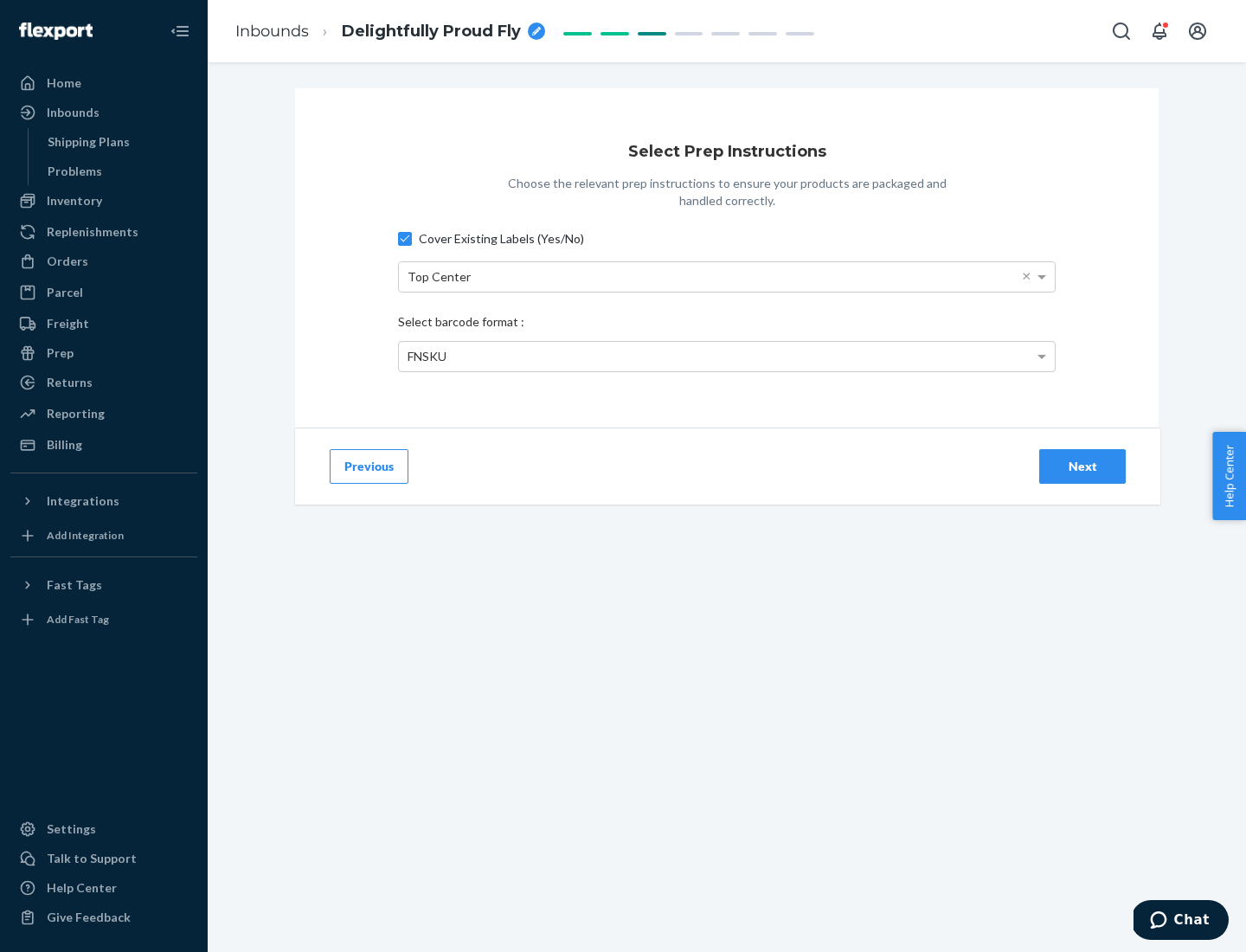
click at [1082, 465] on div "Next" at bounding box center [1081, 466] width 57 height 17
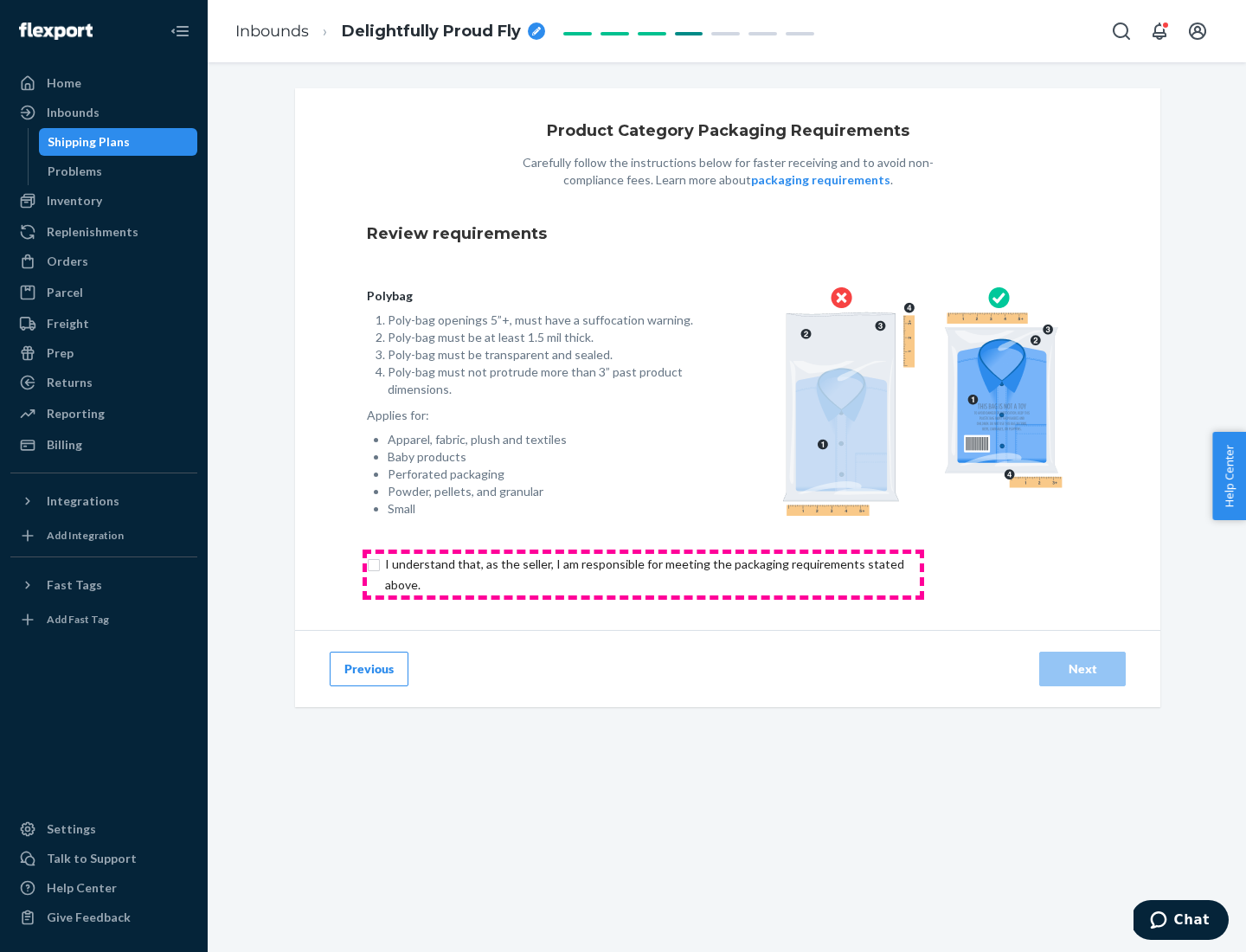
click at [643, 574] on input "checkbox" at bounding box center [655, 575] width 576 height 41
checkbox input "true"
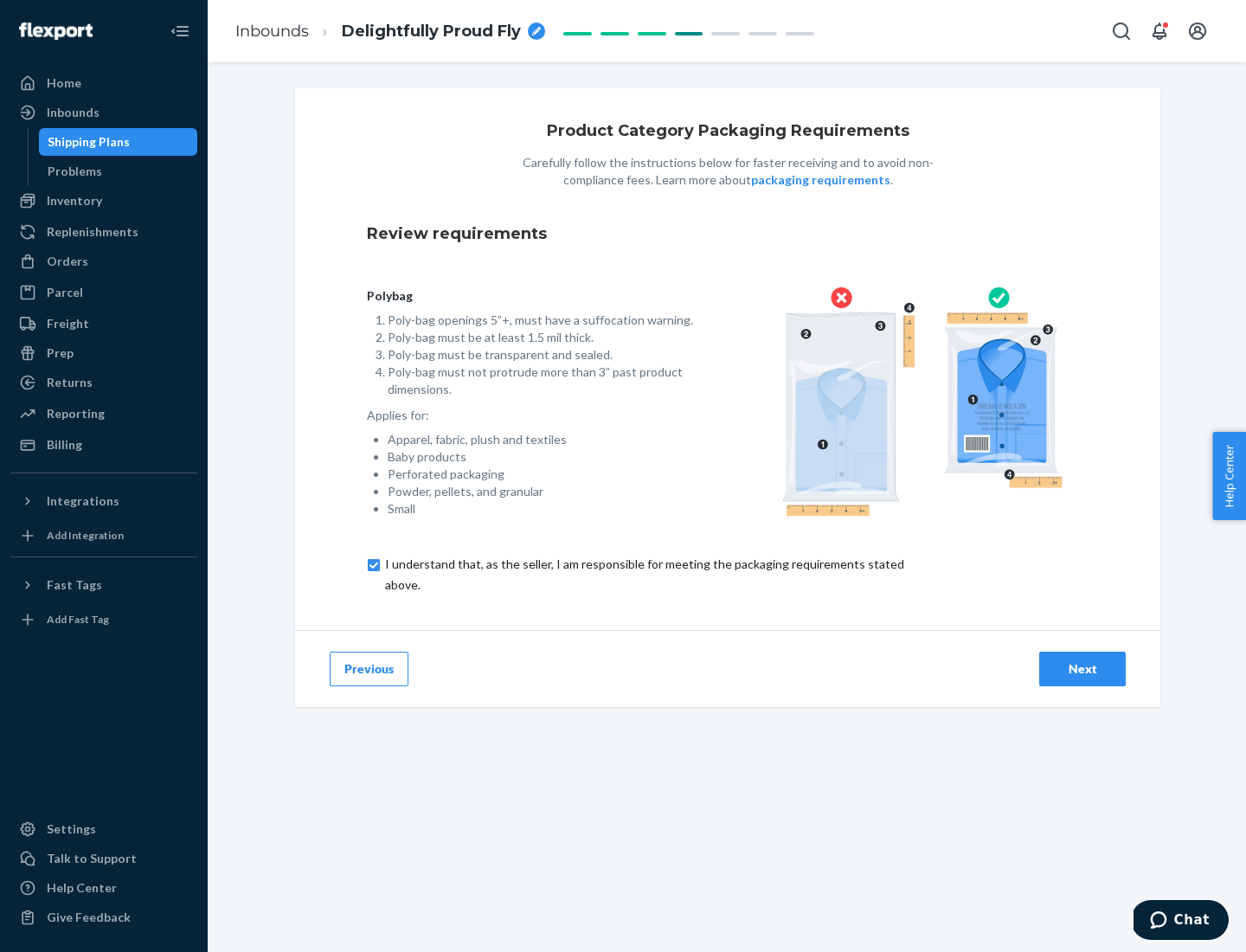
click at [1082, 669] on div "Next" at bounding box center [1081, 669] width 57 height 17
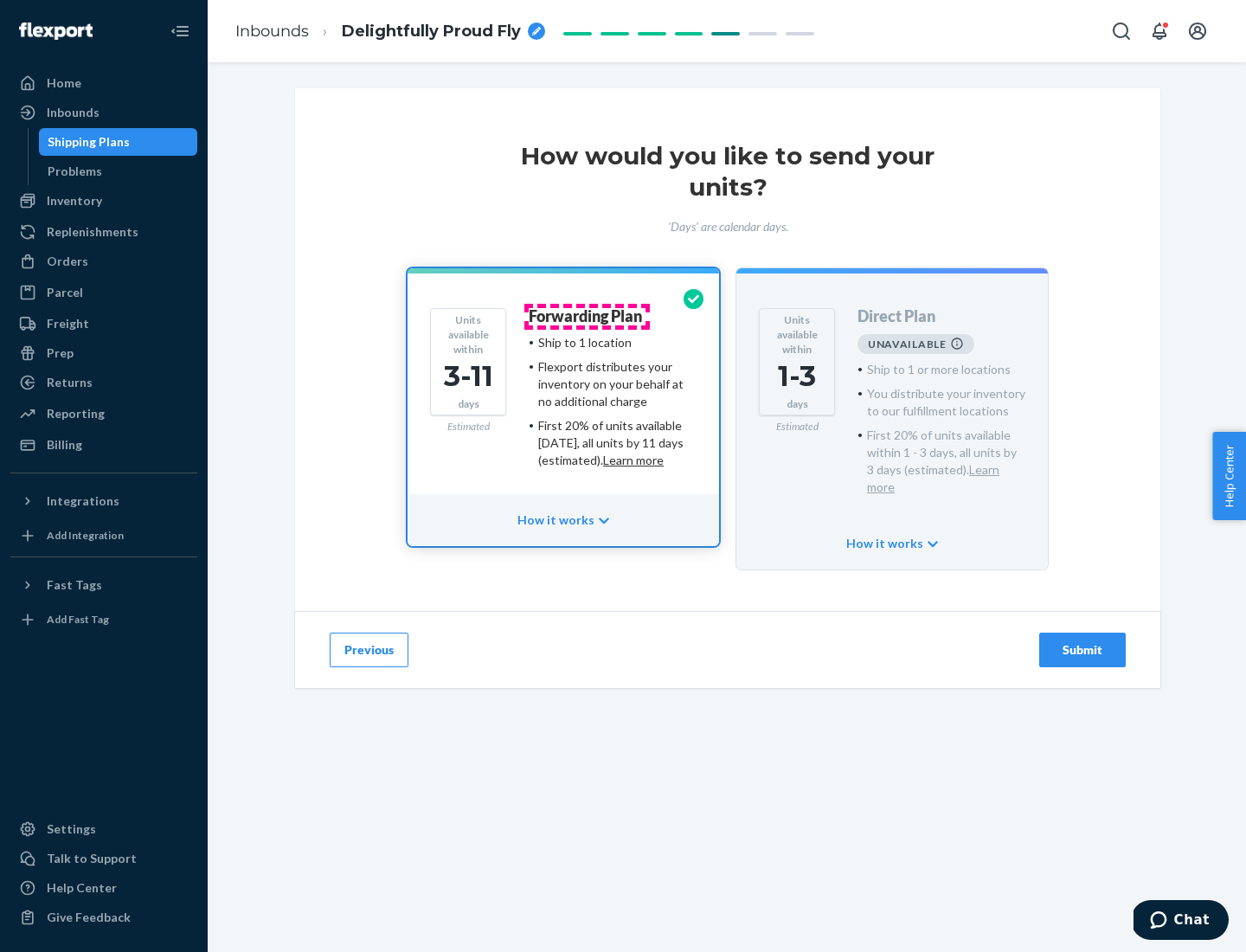
click at [587, 316] on h4 "Forwarding Plan" at bounding box center [586, 316] width 113 height 17
click at [1082, 642] on div "Submit" at bounding box center [1081, 650] width 57 height 17
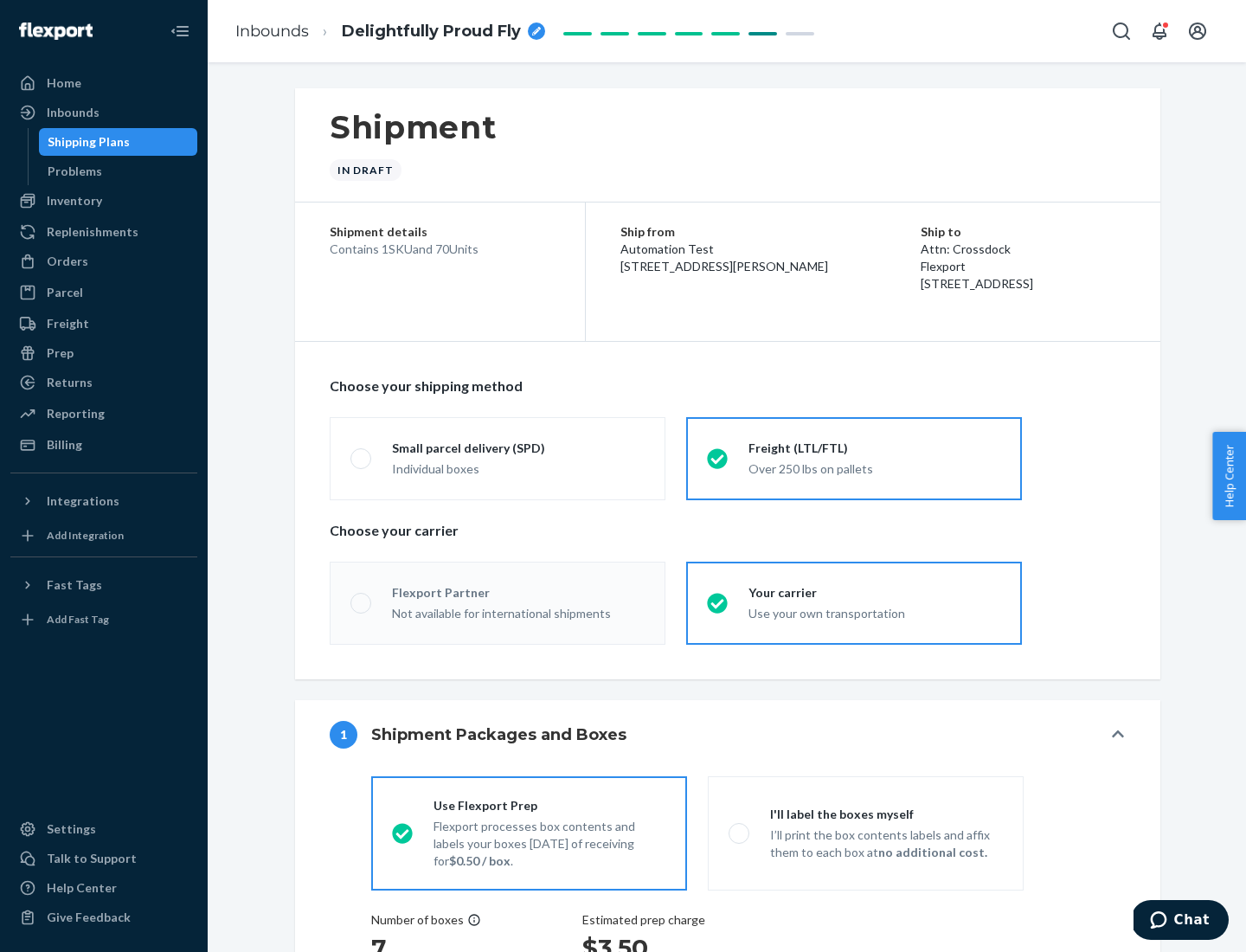
radio input "true"
radio input "false"
radio input "true"
radio input "false"
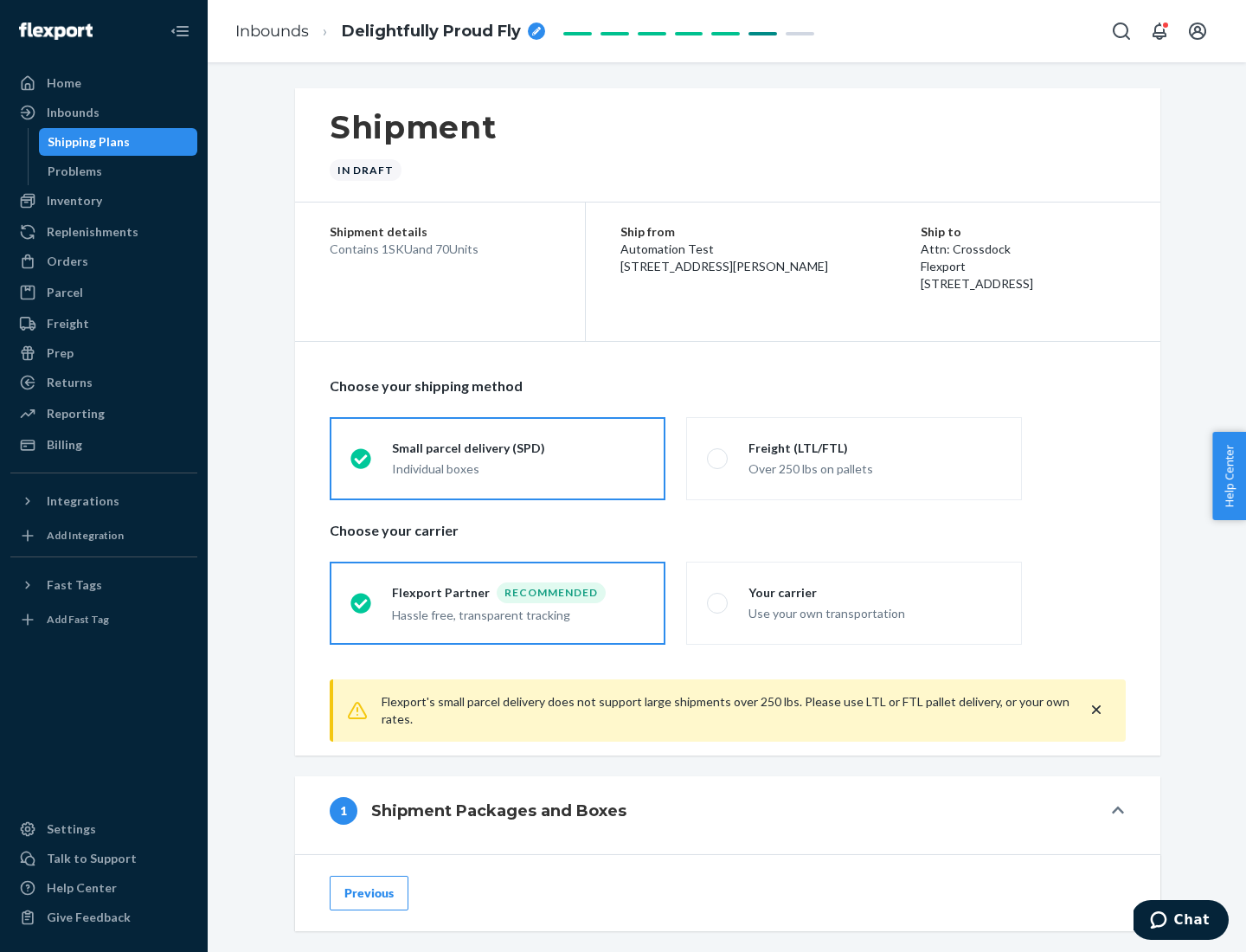
click at [518, 468] on div "Individual boxes" at bounding box center [518, 469] width 253 height 17
click at [362, 464] on input "Small parcel delivery (SPD) Individual boxes" at bounding box center [356, 458] width 12 height 12
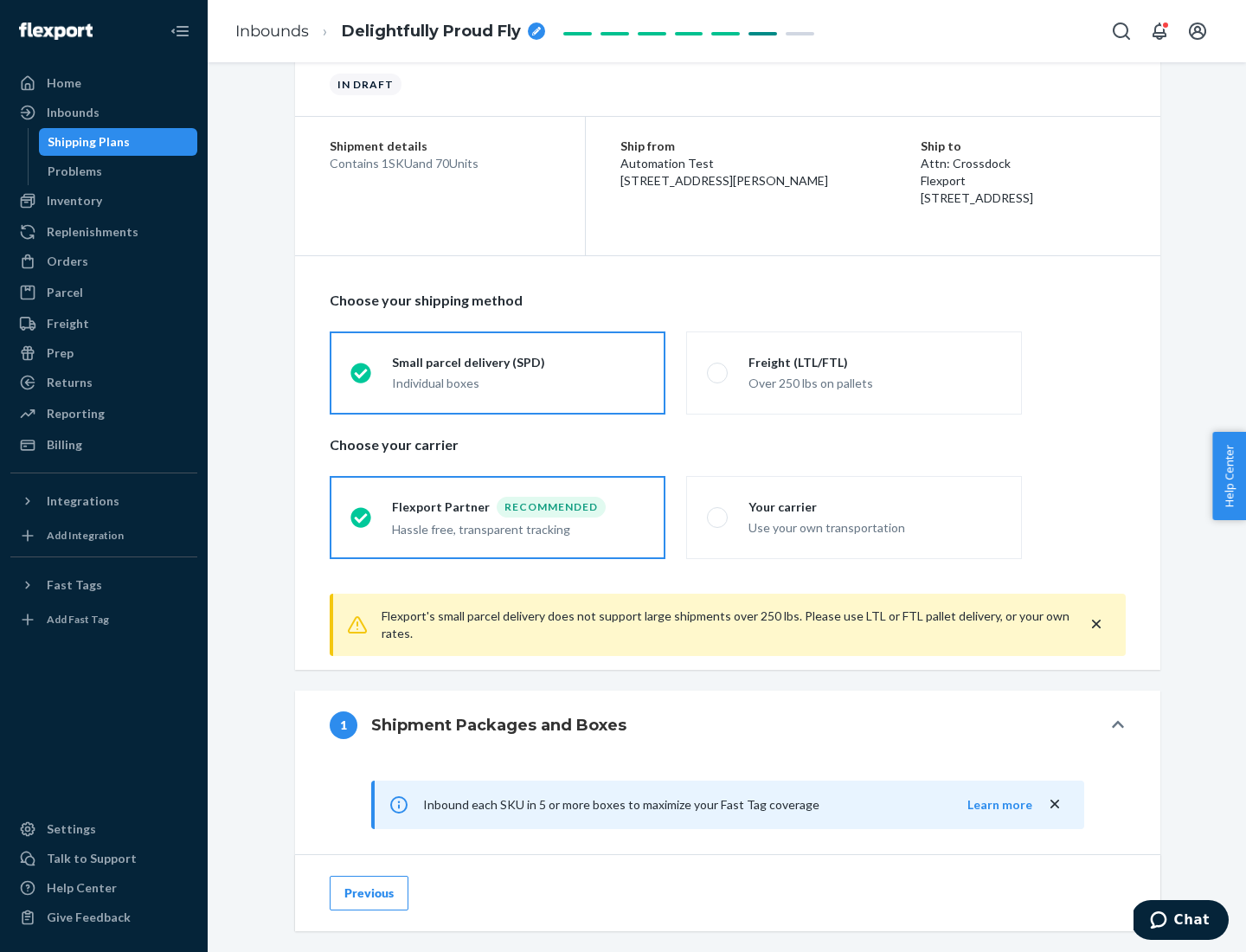
click at [518, 507] on div "Recommended" at bounding box center [551, 507] width 109 height 21
click at [362, 511] on input "Flexport Partner Recommended Hassle free, transparent tracking" at bounding box center [356, 516] width 12 height 12
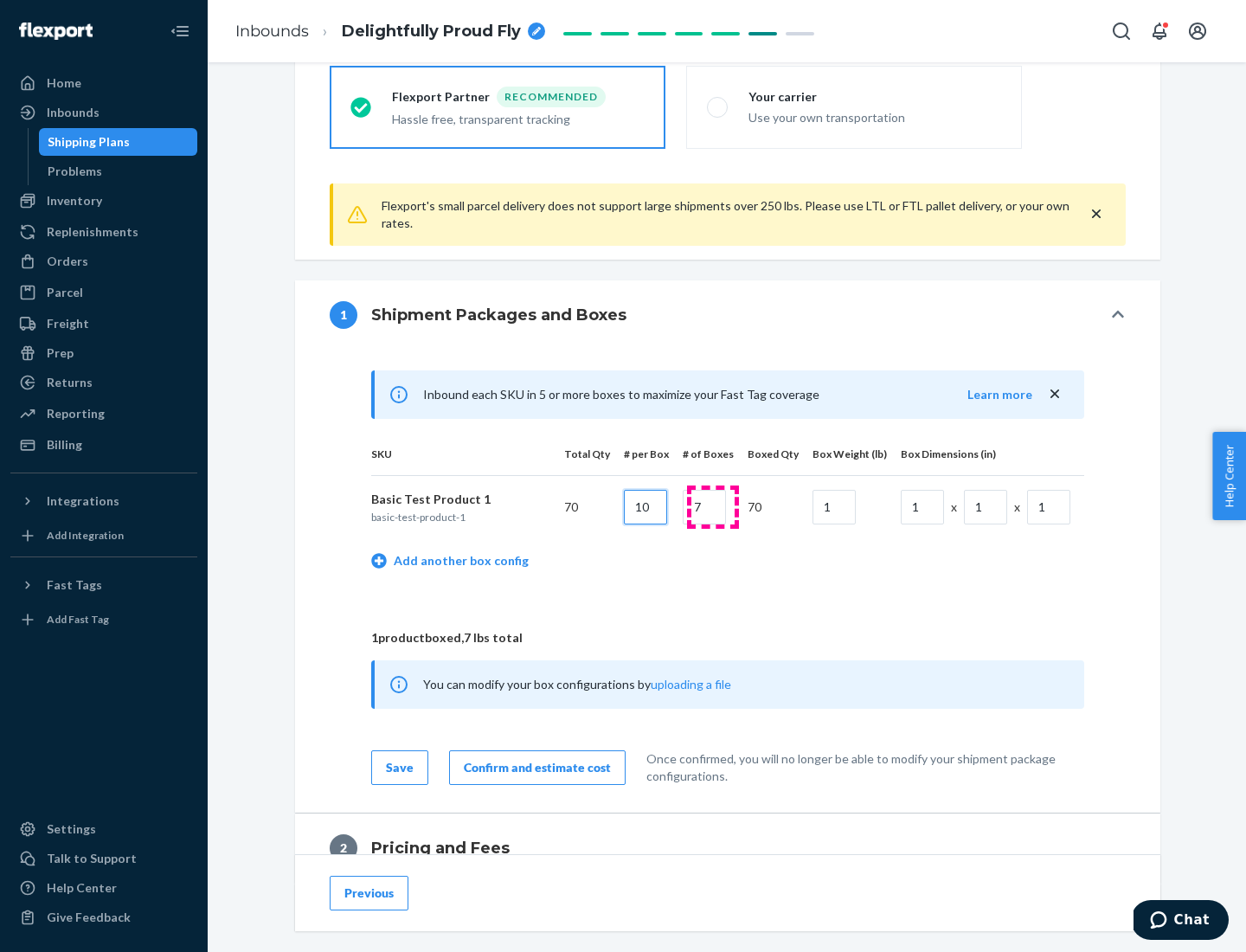
type input "10"
type input "7"
type input "1"
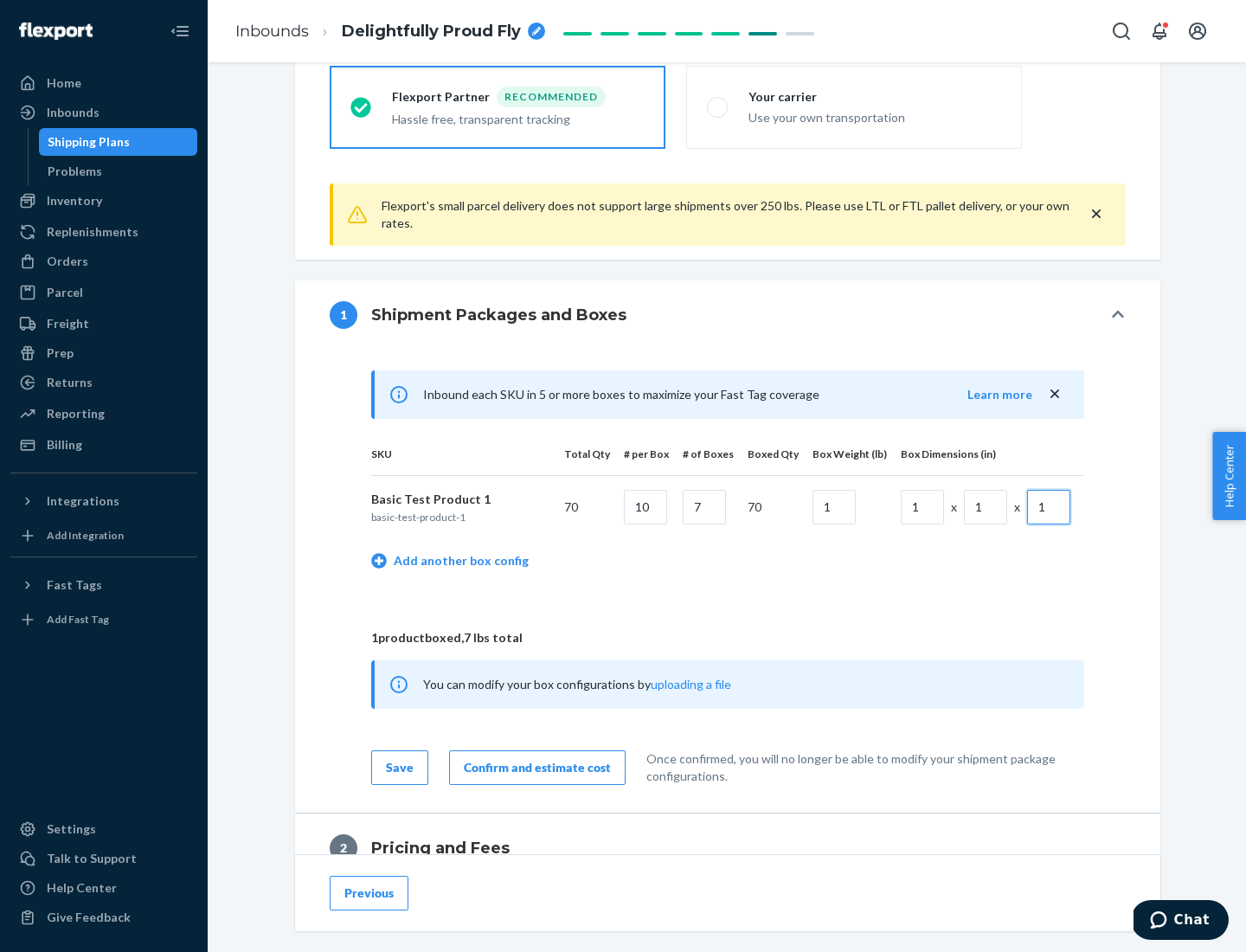
scroll to position [757, 0]
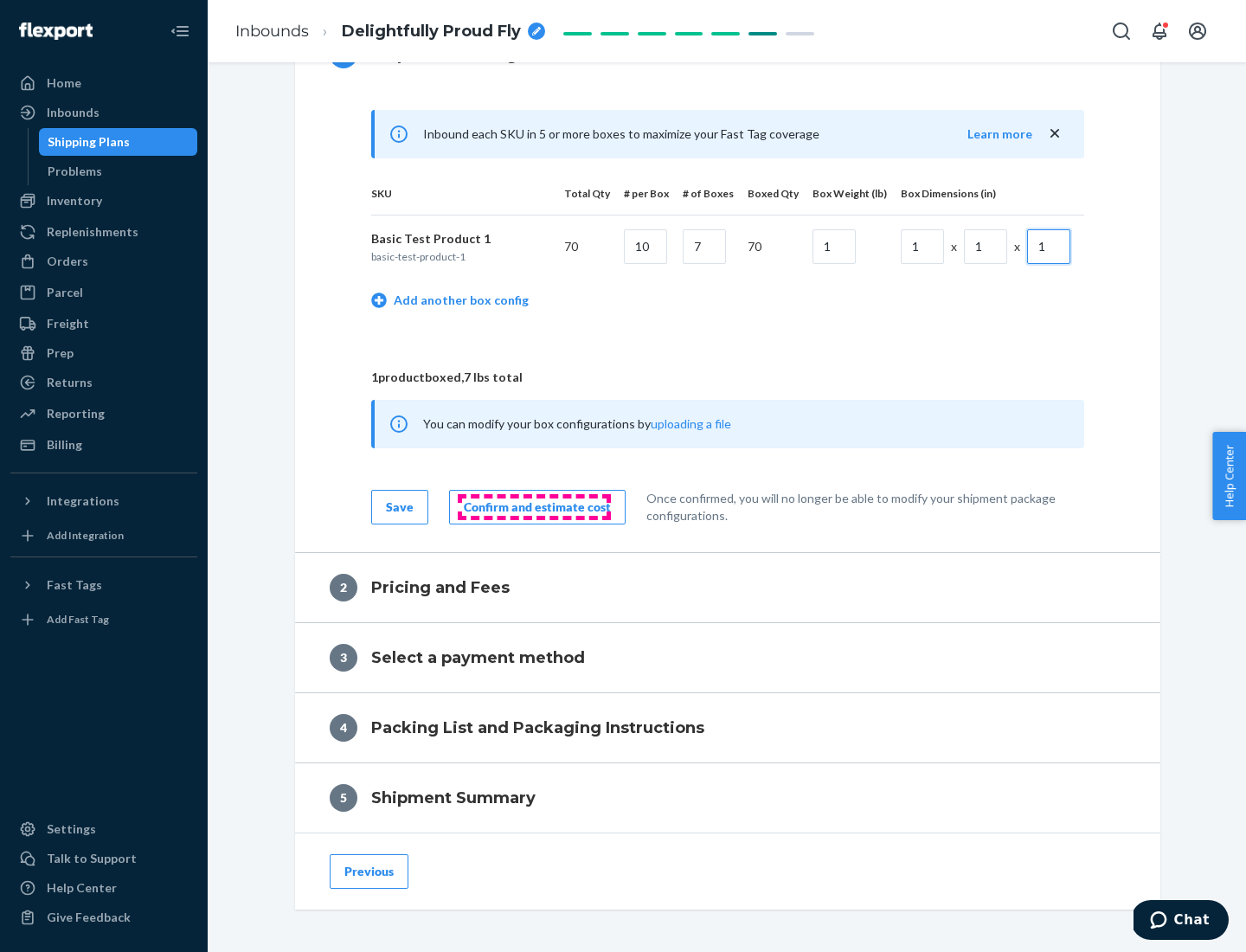
type input "1"
click at [533, 507] on div "Confirm and estimate cost" at bounding box center [538, 507] width 148 height 17
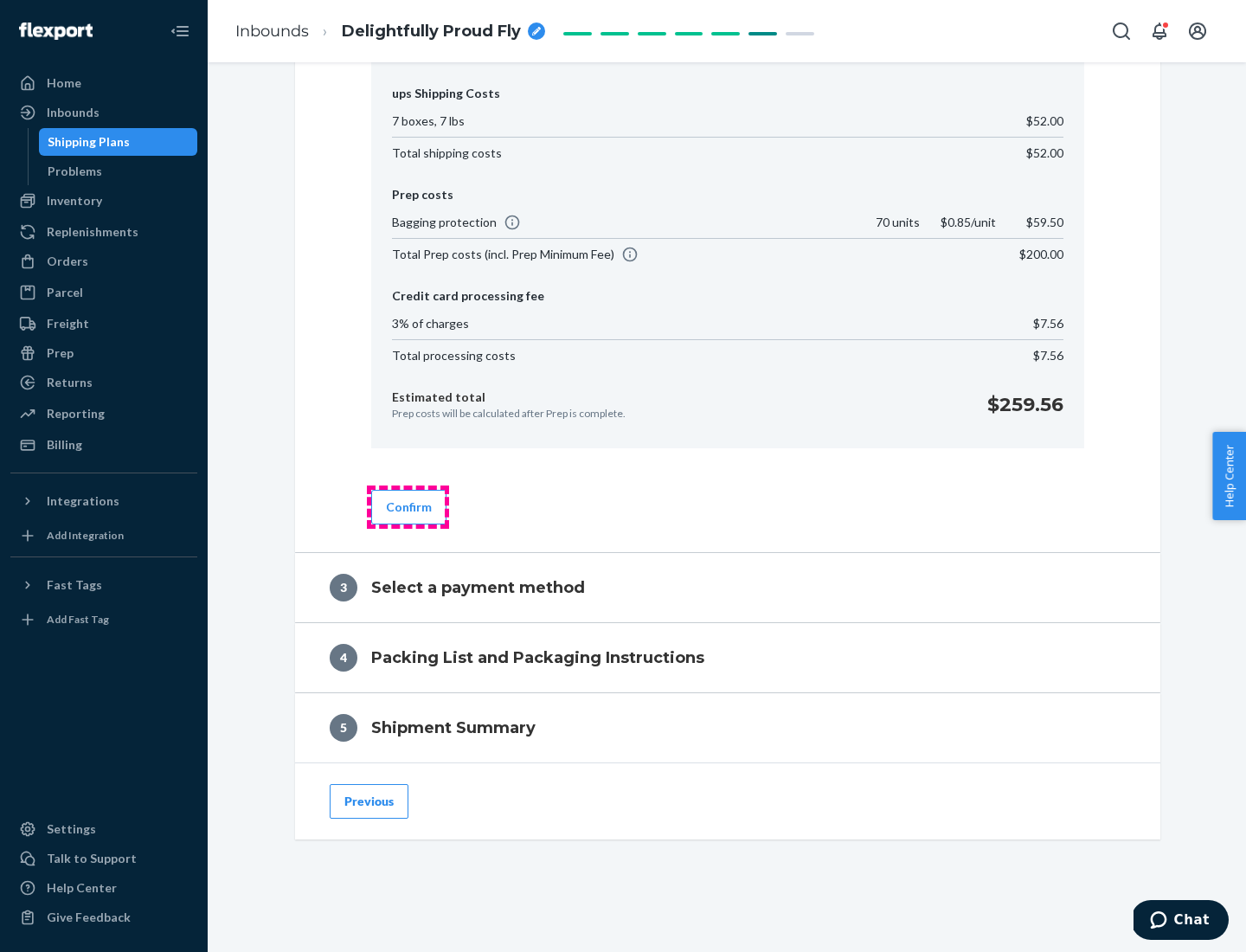
click at [408, 507] on button "Confirm" at bounding box center [409, 507] width 76 height 34
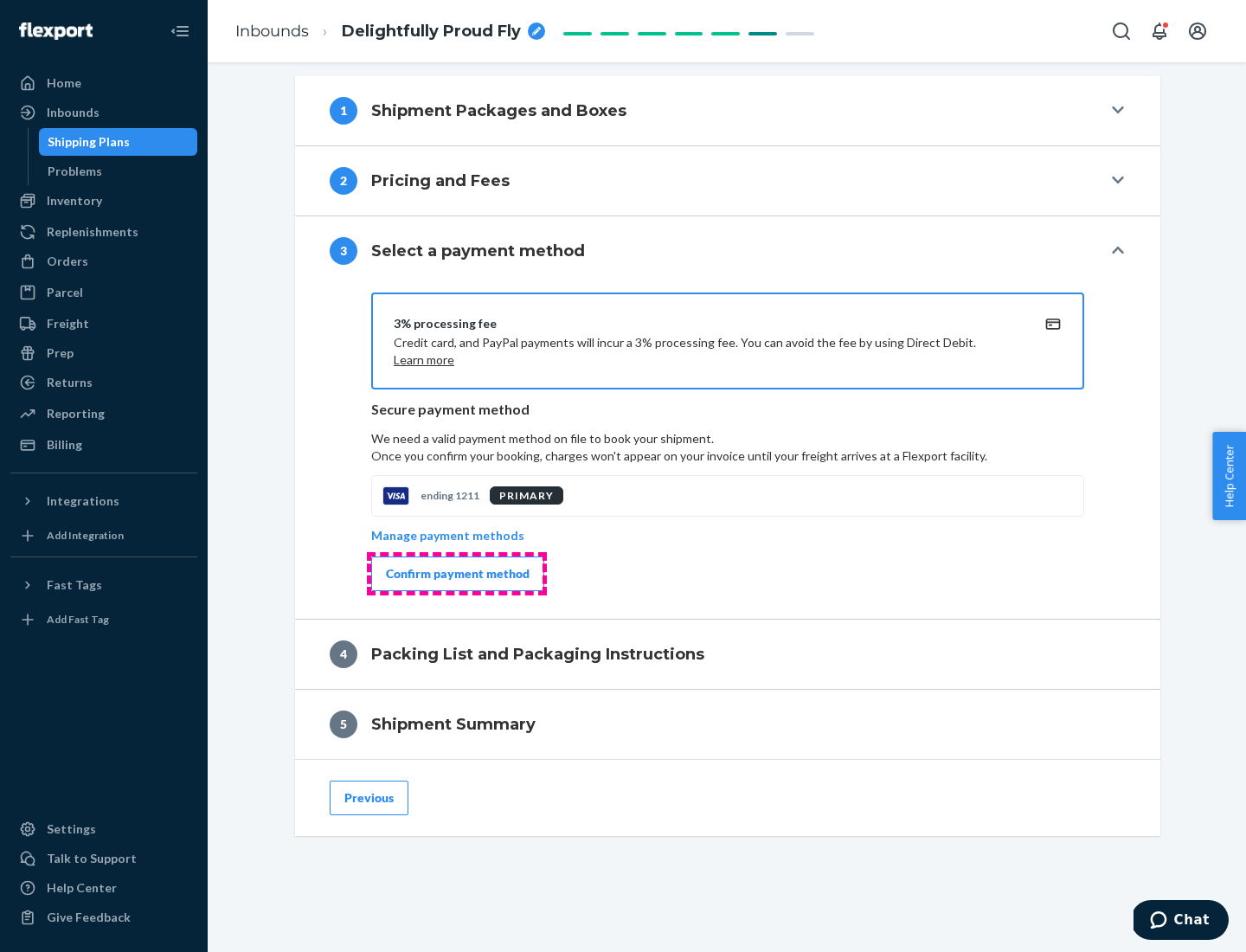
click at [456, 574] on div "Confirm payment method" at bounding box center [458, 573] width 144 height 17
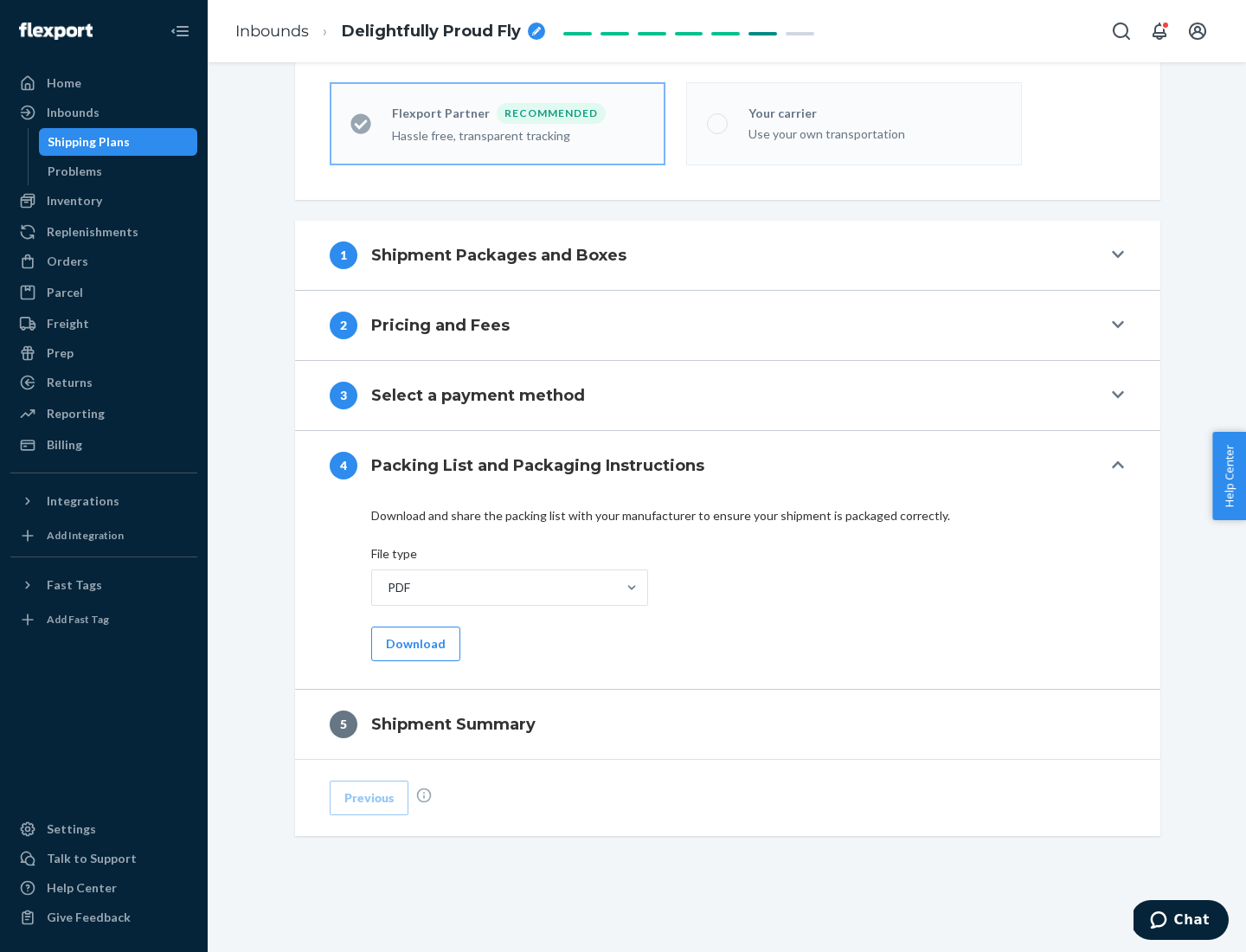
scroll to position [480, 0]
click at [414, 643] on button "Download" at bounding box center [416, 643] width 89 height 34
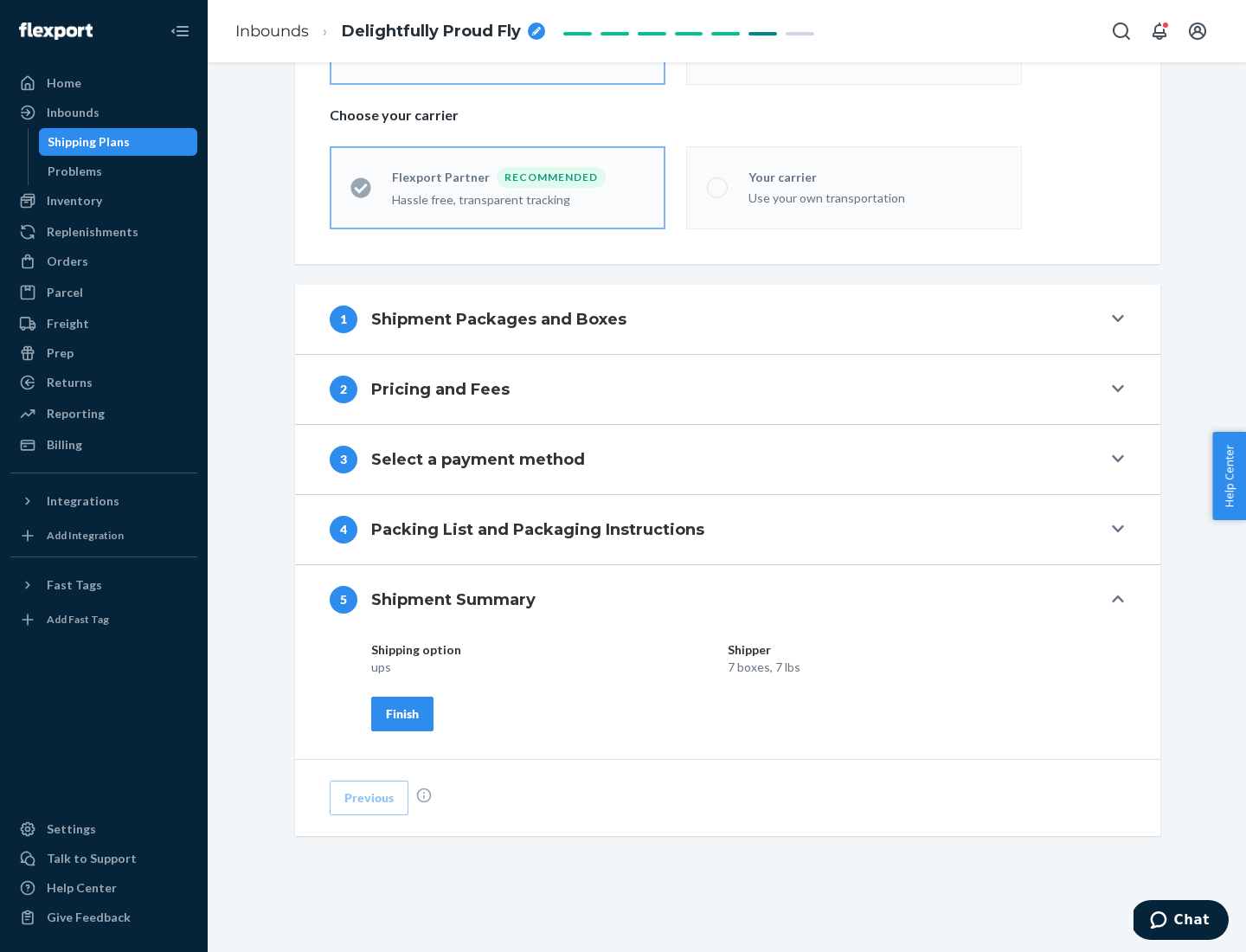
scroll to position [416, 0]
